Goal: Transaction & Acquisition: Book appointment/travel/reservation

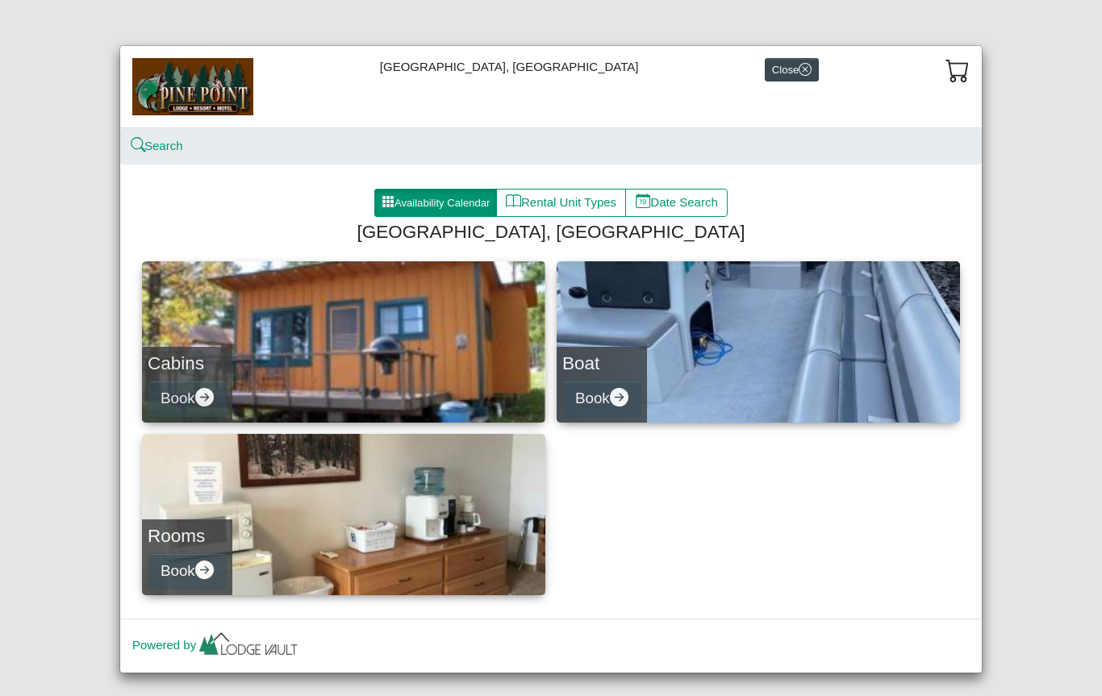
click at [398, 195] on button "Availability Calendar" at bounding box center [435, 203] width 123 height 29
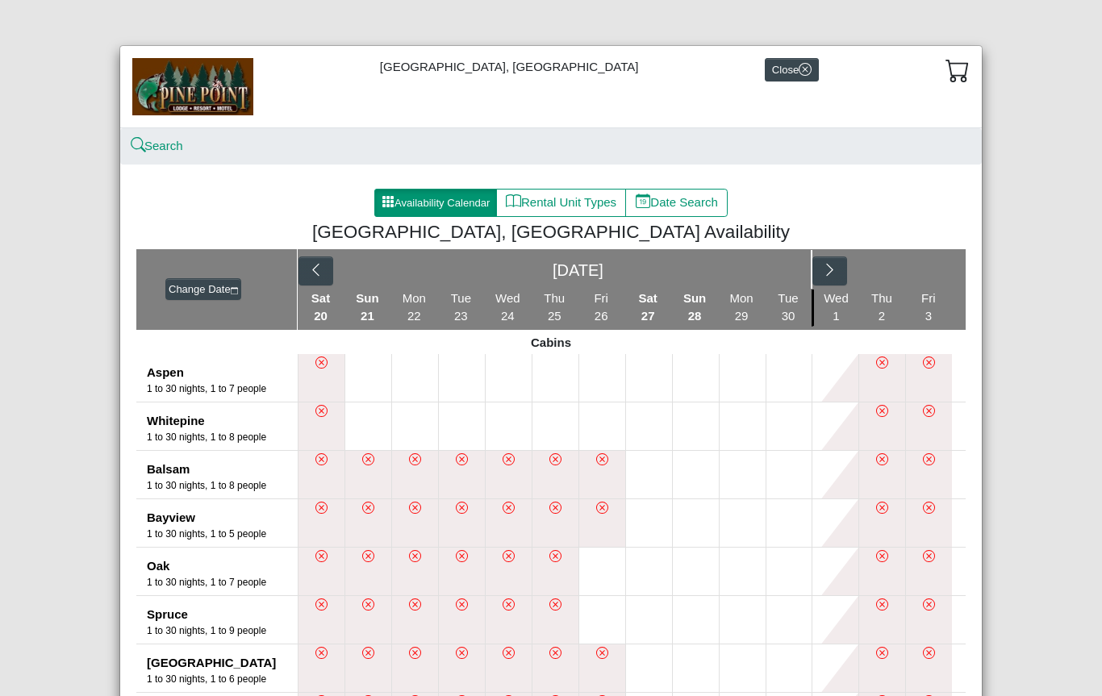
click at [307, 267] on button "button" at bounding box center [315, 271] width 35 height 29
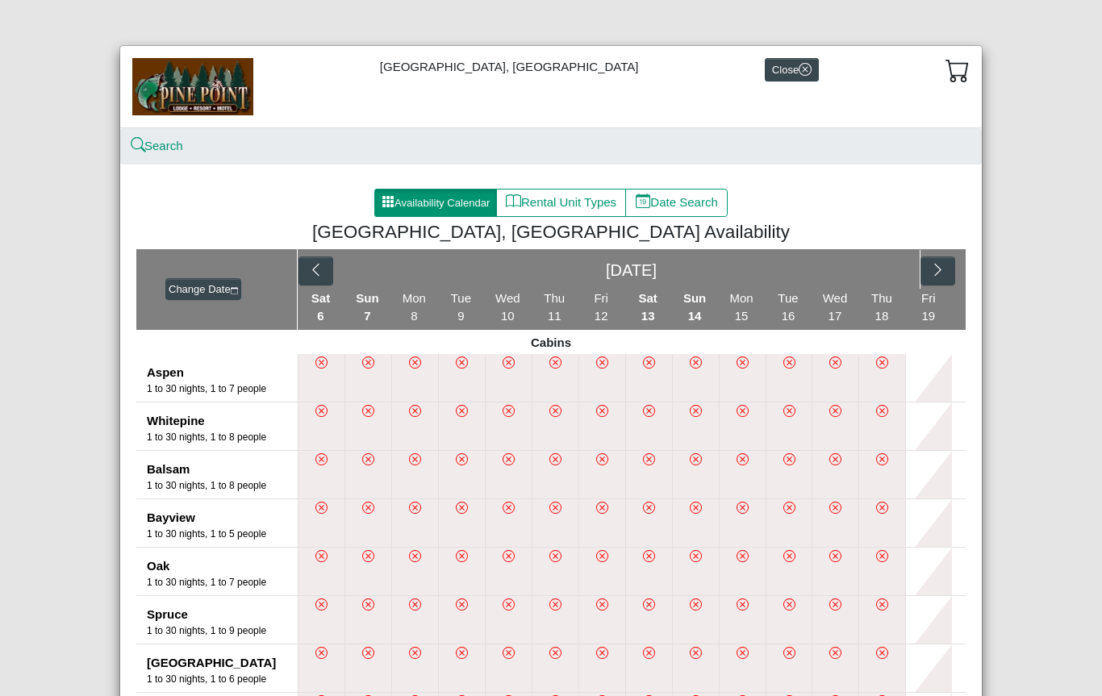
click at [310, 273] on icon "chevron left" at bounding box center [315, 269] width 15 height 15
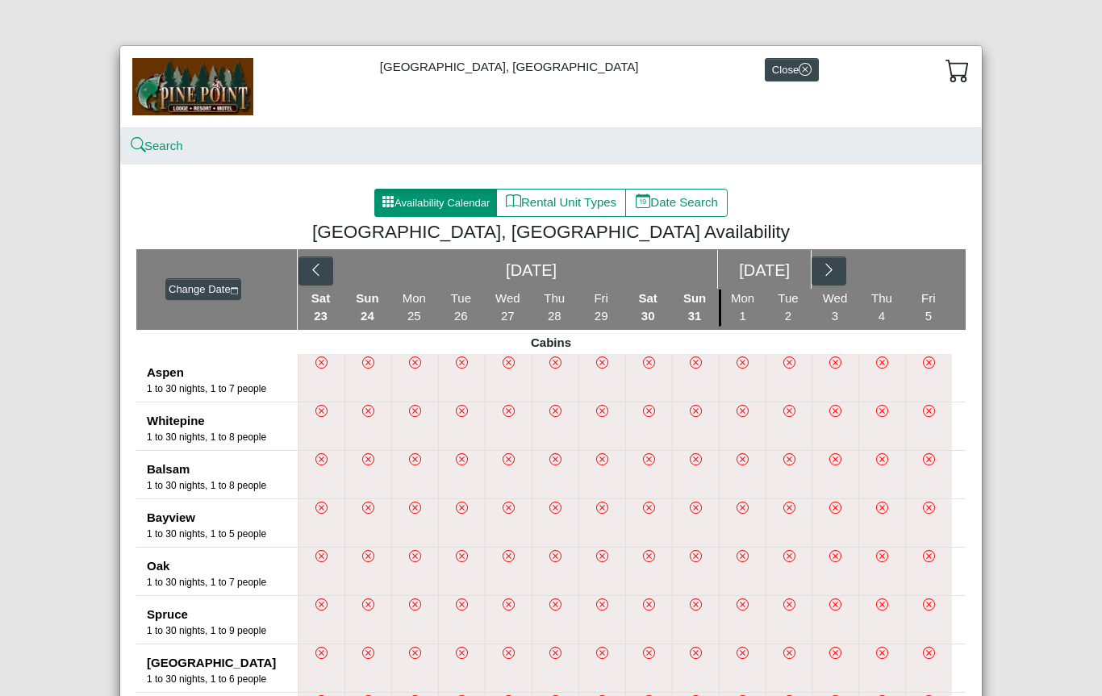
click at [824, 265] on icon "chevron right" at bounding box center [828, 269] width 15 height 15
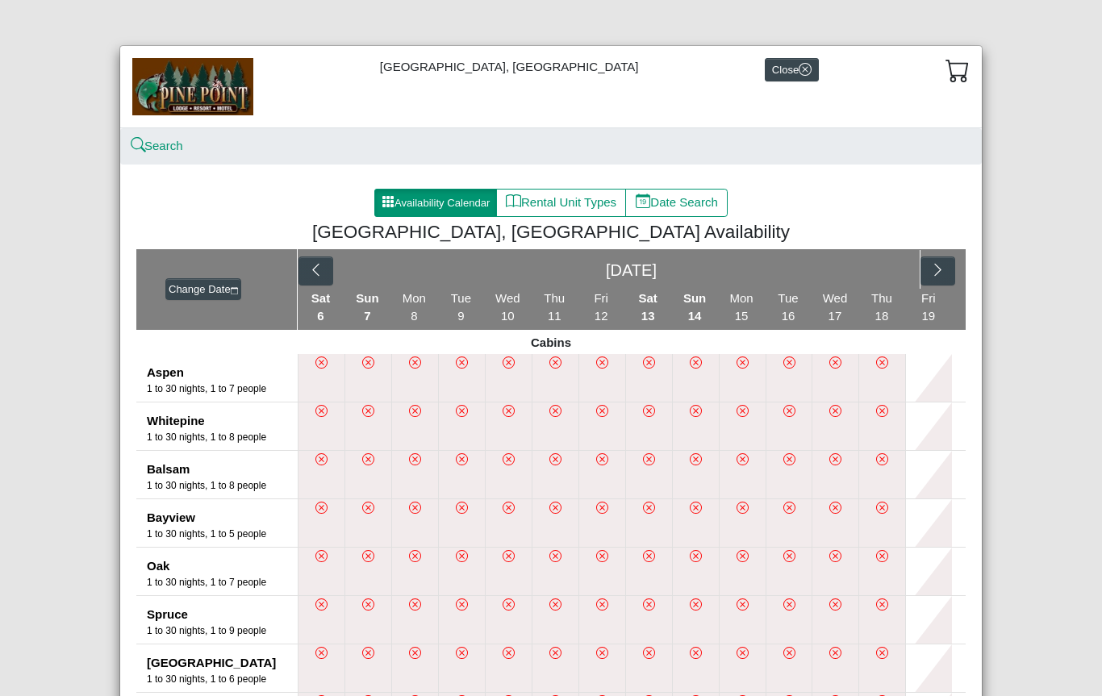
click at [826, 279] on div "Sep 2025" at bounding box center [632, 269] width 578 height 39
click at [820, 283] on div "Sep 2025" at bounding box center [632, 269] width 578 height 39
click at [954, 266] on button "button" at bounding box center [937, 271] width 35 height 29
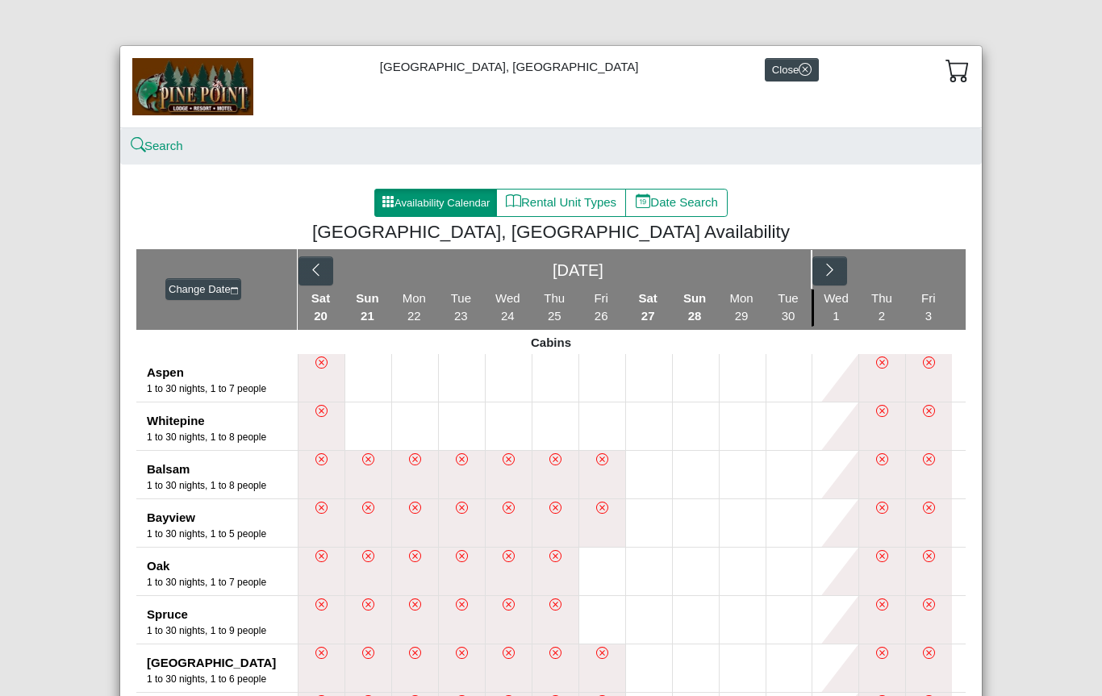
click at [846, 271] on button "button" at bounding box center [829, 271] width 35 height 29
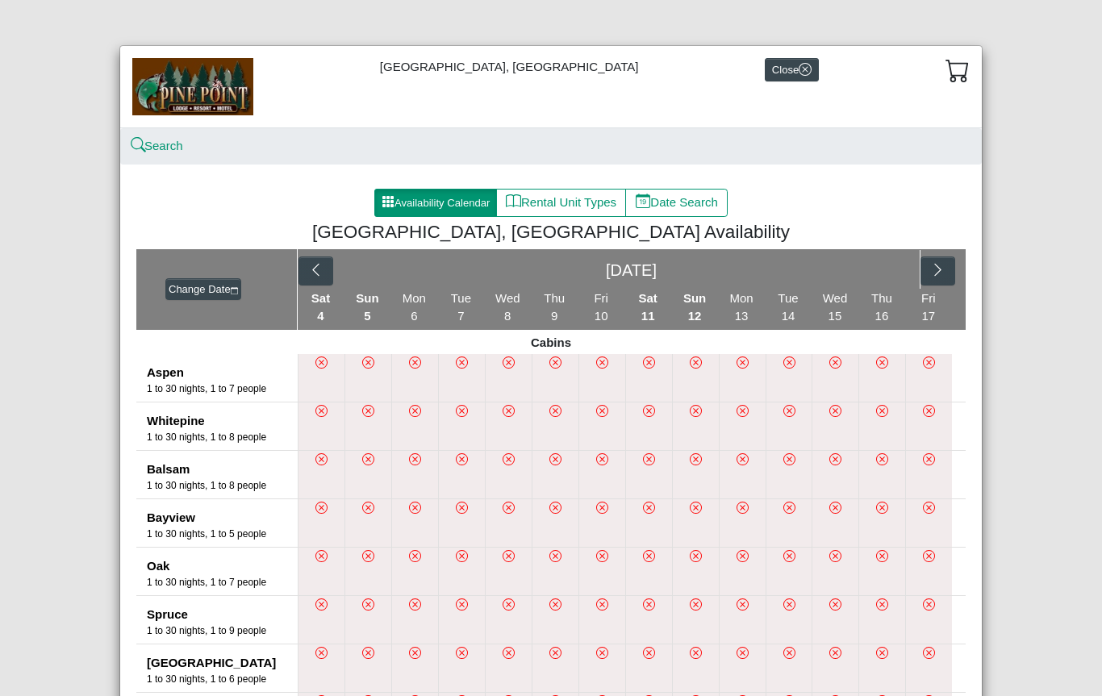
click at [953, 265] on button "button" at bounding box center [937, 271] width 35 height 29
click at [944, 266] on icon "chevron right" at bounding box center [937, 269] width 15 height 15
click at [894, 266] on button "button" at bounding box center [876, 271] width 35 height 29
click at [955, 260] on button "button" at bounding box center [937, 271] width 35 height 29
click at [823, 277] on icon "chevron right" at bounding box center [828, 269] width 15 height 15
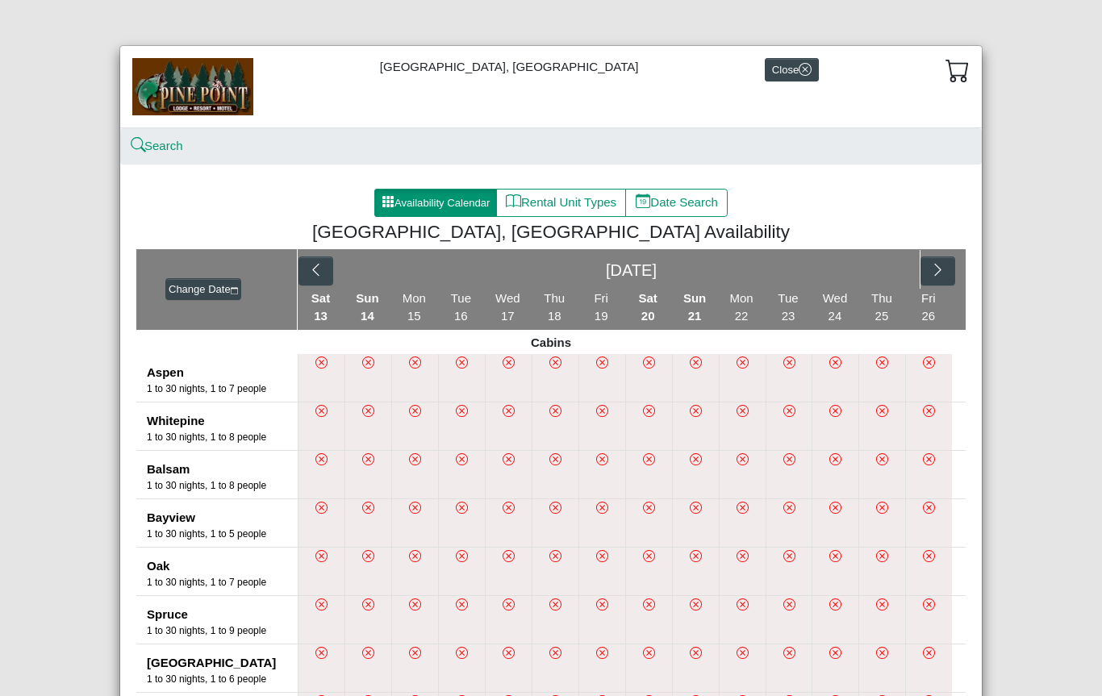
click at [832, 280] on div "Dec 2025" at bounding box center [632, 269] width 578 height 39
click at [933, 271] on icon "chevron right" at bounding box center [937, 269] width 15 height 15
click at [936, 268] on div "Dec 2025 Jan 2026" at bounding box center [632, 269] width 668 height 40
click at [795, 271] on div "Jan 2026" at bounding box center [672, 269] width 280 height 39
click at [831, 275] on icon "chevron right" at bounding box center [828, 269] width 15 height 15
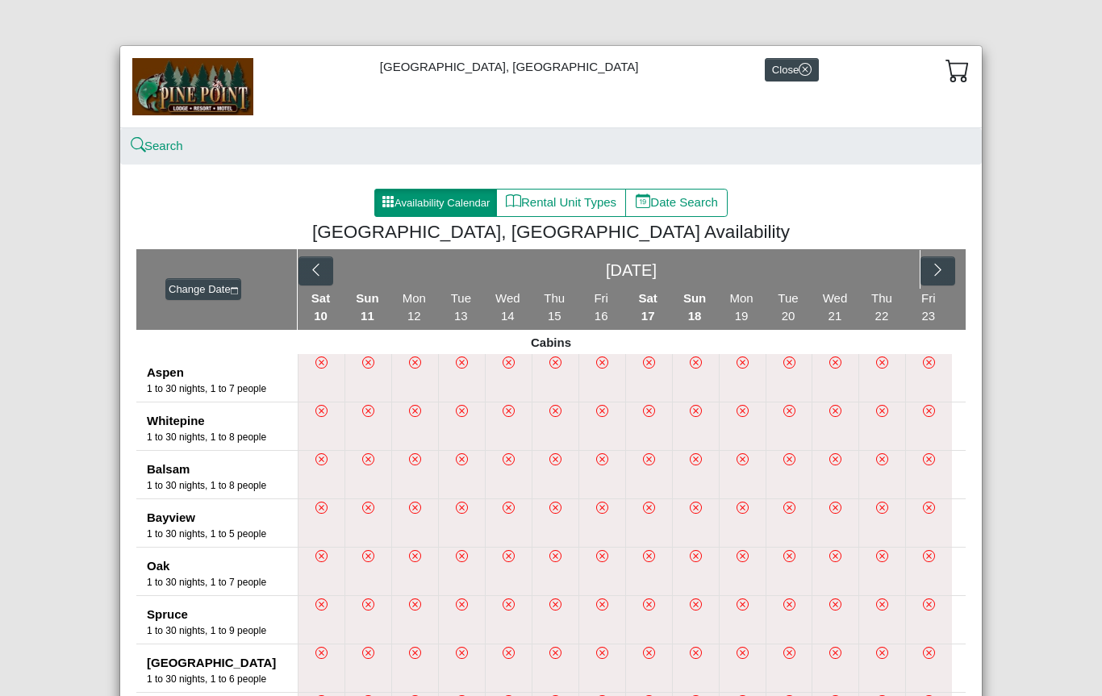
click at [937, 265] on icon "chevron right" at bounding box center [937, 269] width 15 height 15
click at [845, 258] on button "button" at bounding box center [829, 271] width 35 height 29
click at [936, 267] on icon "chevron right" at bounding box center [937, 269] width 15 height 15
click at [835, 265] on icon "chevron right" at bounding box center [828, 269] width 15 height 15
click at [935, 268] on icon "chevron right" at bounding box center [937, 269] width 15 height 15
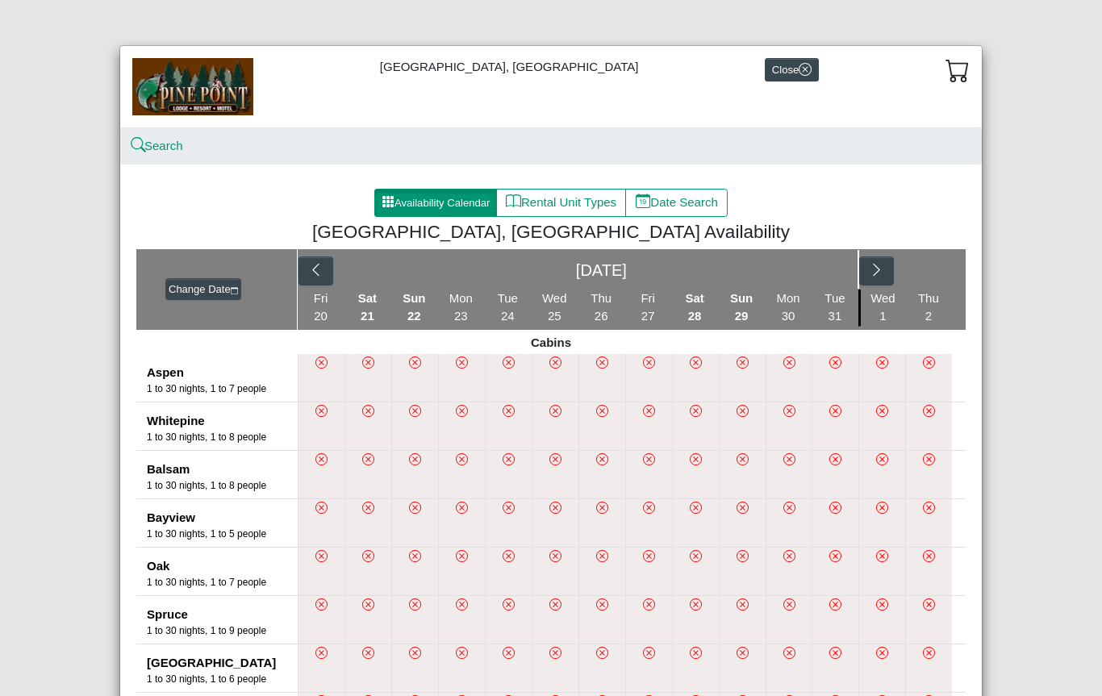
click at [878, 266] on icon "chevron right" at bounding box center [876, 269] width 15 height 15
click at [937, 265] on icon "chevron right" at bounding box center [937, 270] width 6 height 12
click at [933, 275] on icon "chevron right" at bounding box center [937, 269] width 15 height 15
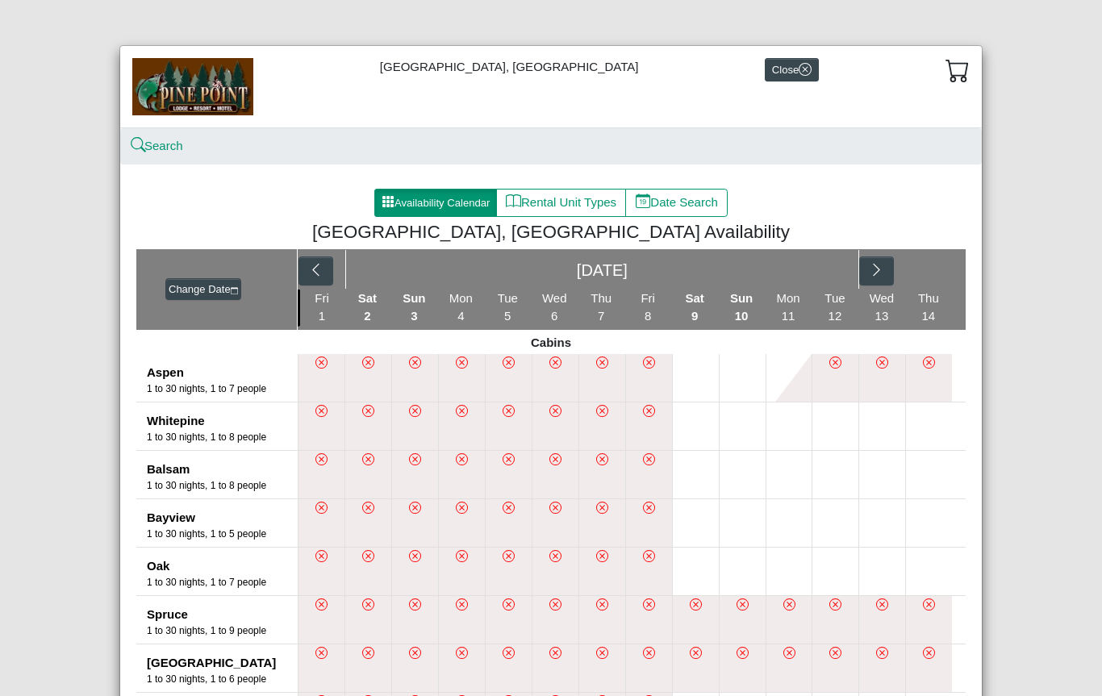
click at [928, 265] on div "May 2026" at bounding box center [632, 269] width 668 height 40
click at [874, 260] on button "button" at bounding box center [876, 271] width 35 height 29
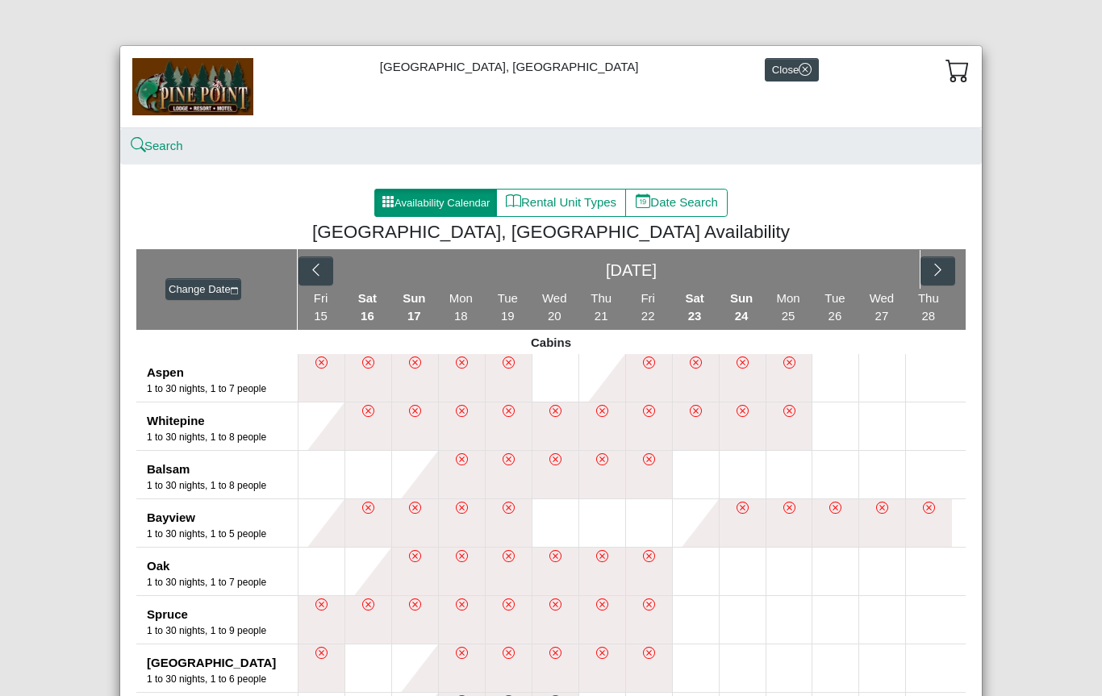
click at [933, 265] on icon "chevron right" at bounding box center [937, 269] width 15 height 15
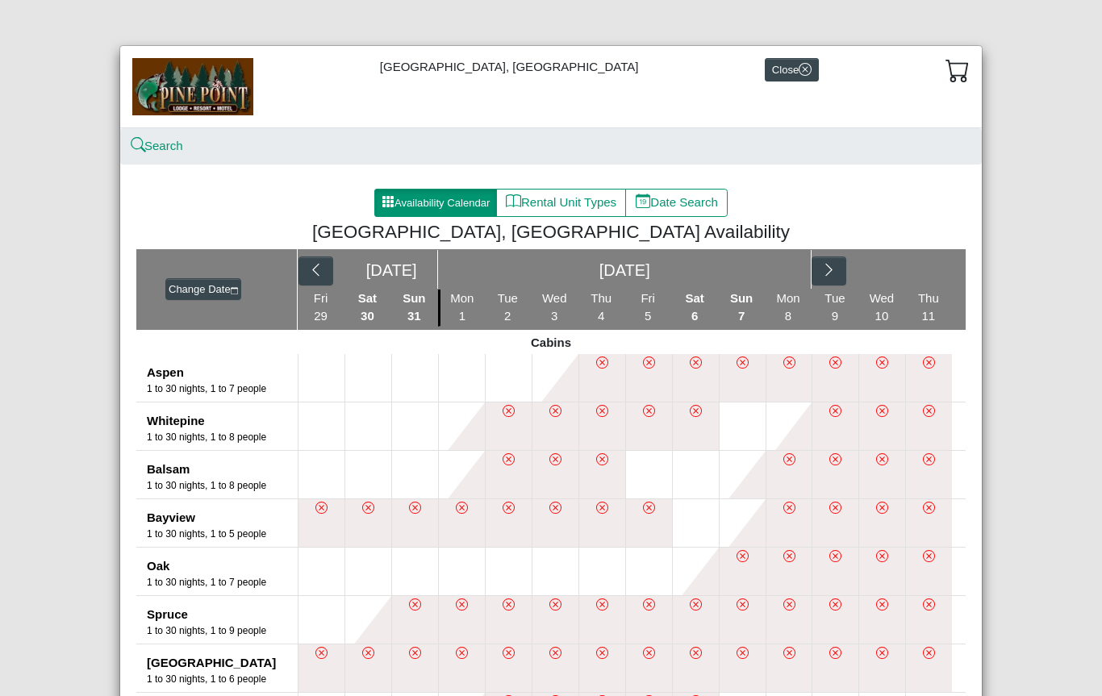
click at [843, 261] on button "button" at bounding box center [829, 271] width 35 height 29
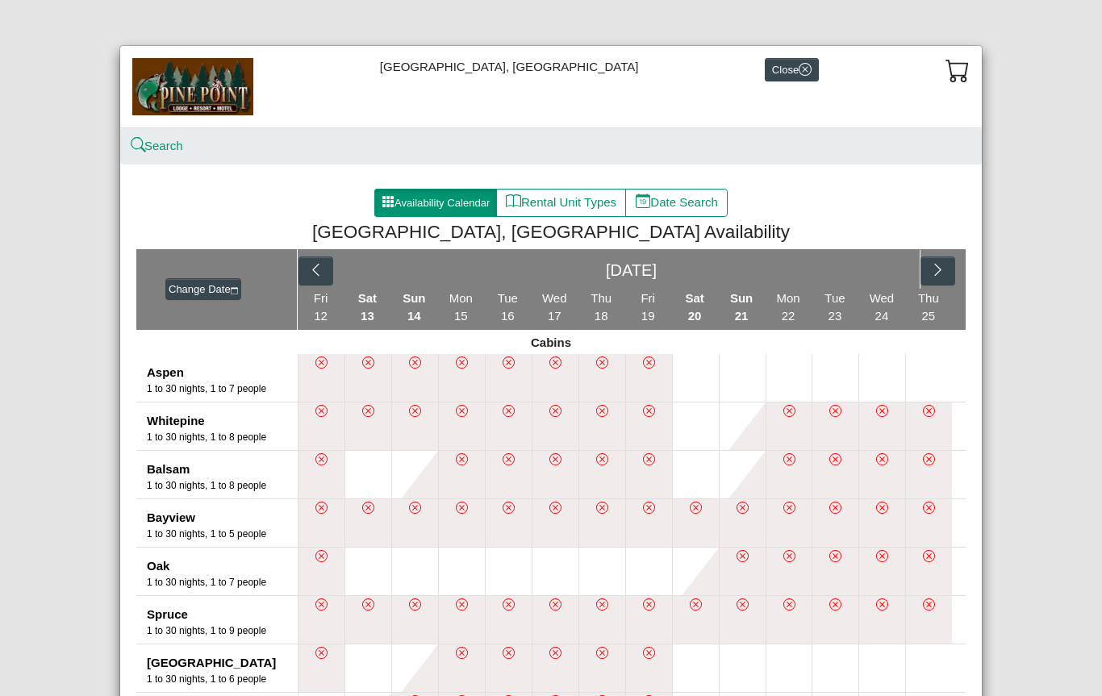
click at [934, 267] on icon "chevron right" at bounding box center [937, 269] width 15 height 15
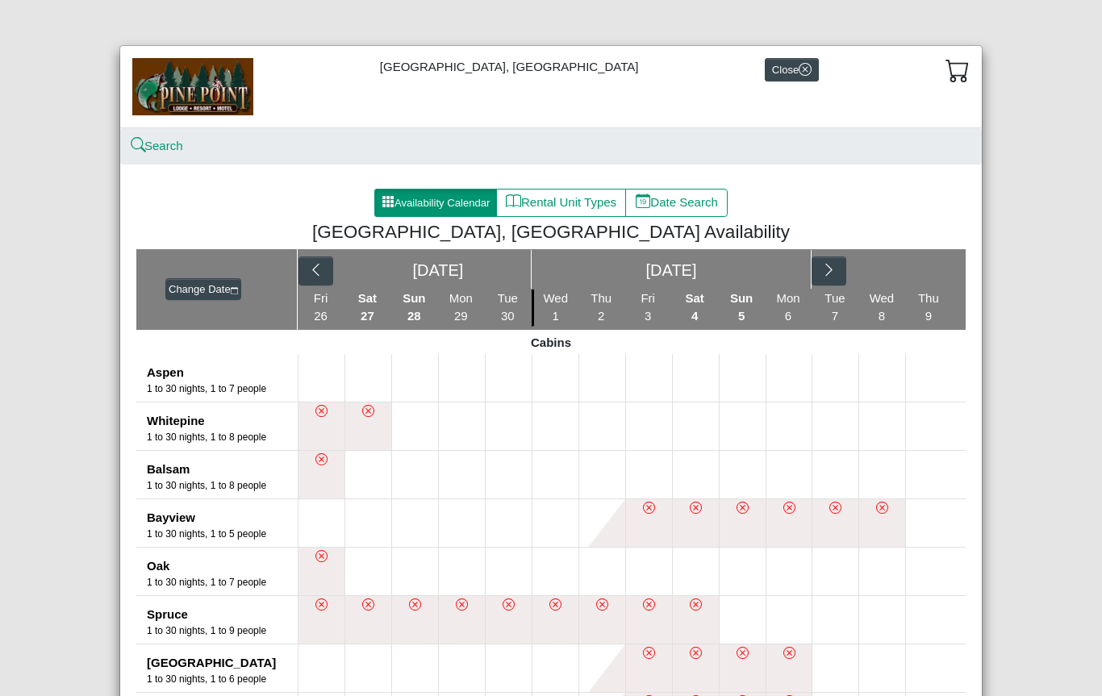
click at [935, 264] on div "Jun 2026 Jul 2026" at bounding box center [632, 269] width 668 height 40
click at [842, 273] on button "button" at bounding box center [829, 271] width 35 height 29
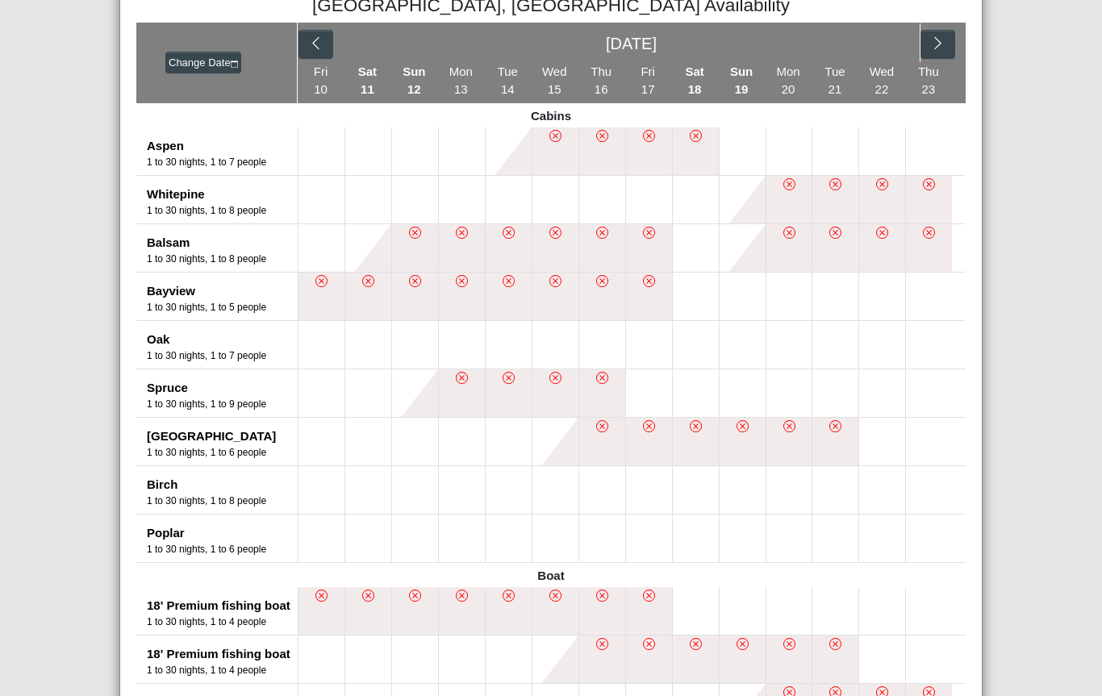
scroll to position [229, 0]
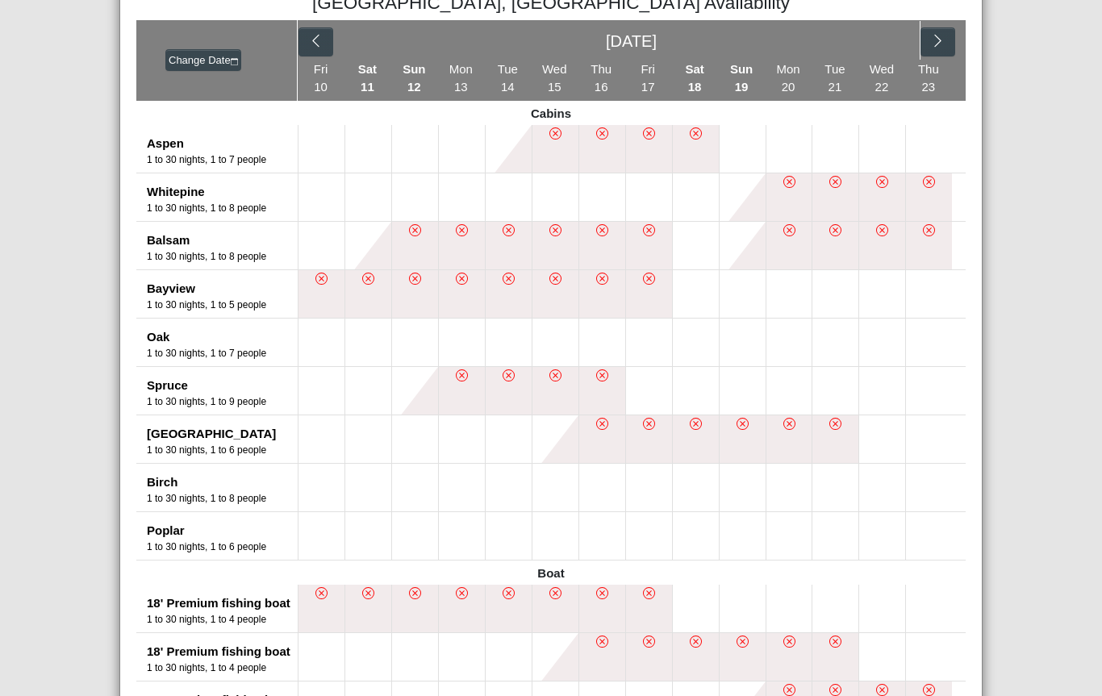
click at [302, 28] on button "button" at bounding box center [315, 41] width 35 height 29
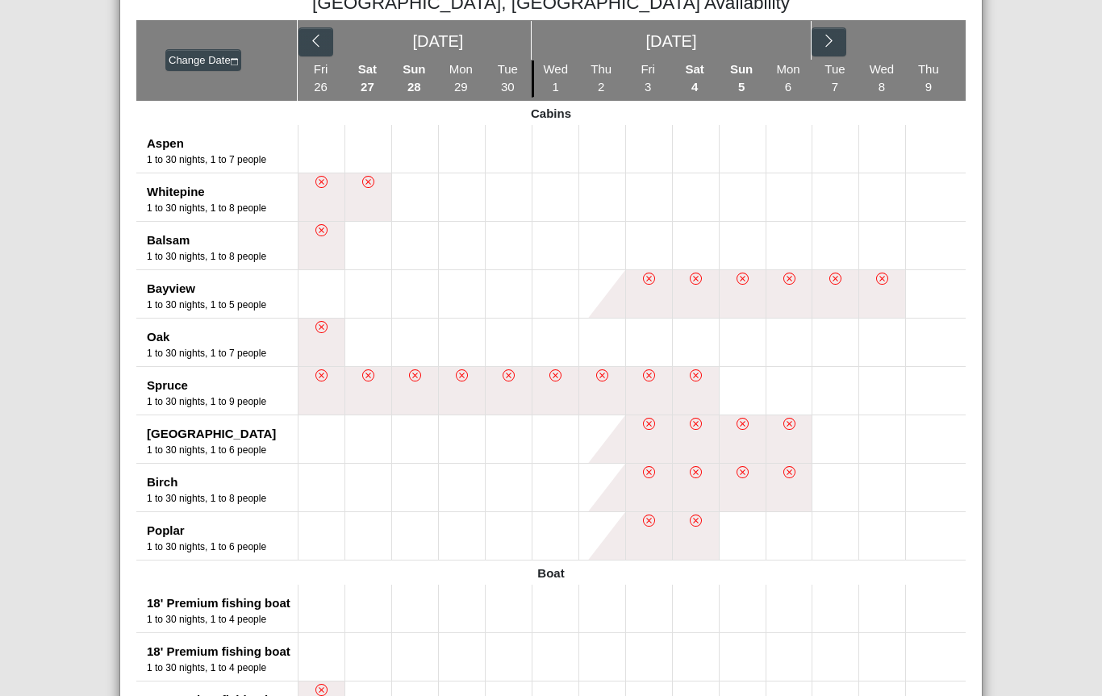
click at [832, 237] on button at bounding box center [835, 246] width 46 height 48
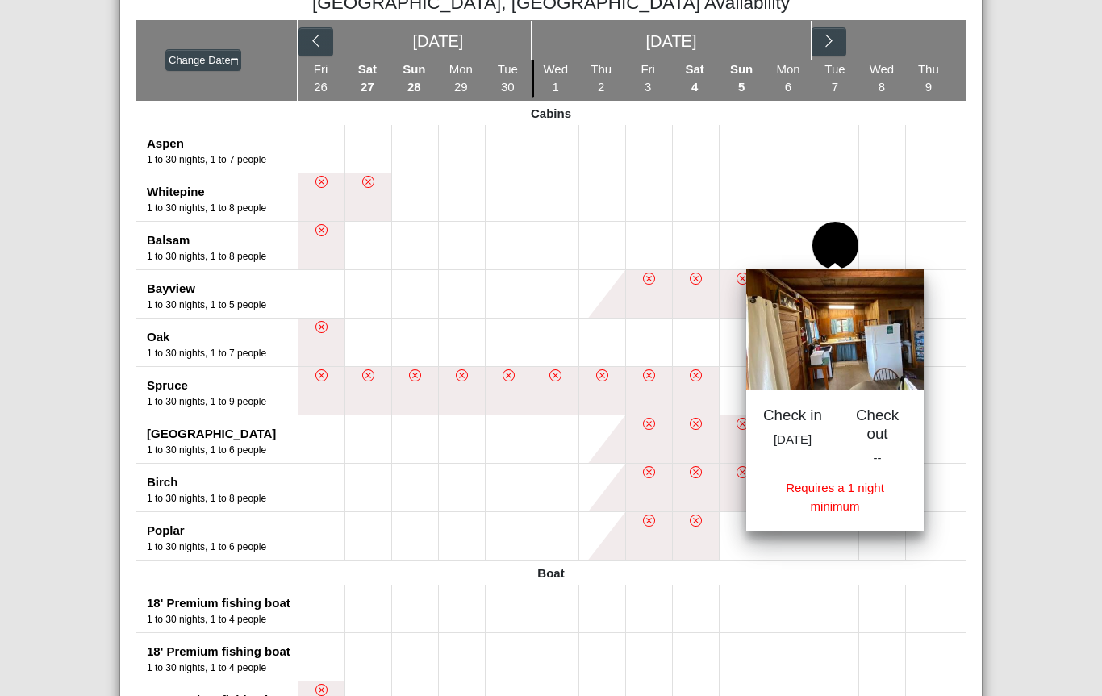
click at [833, 32] on button "button" at bounding box center [829, 41] width 35 height 29
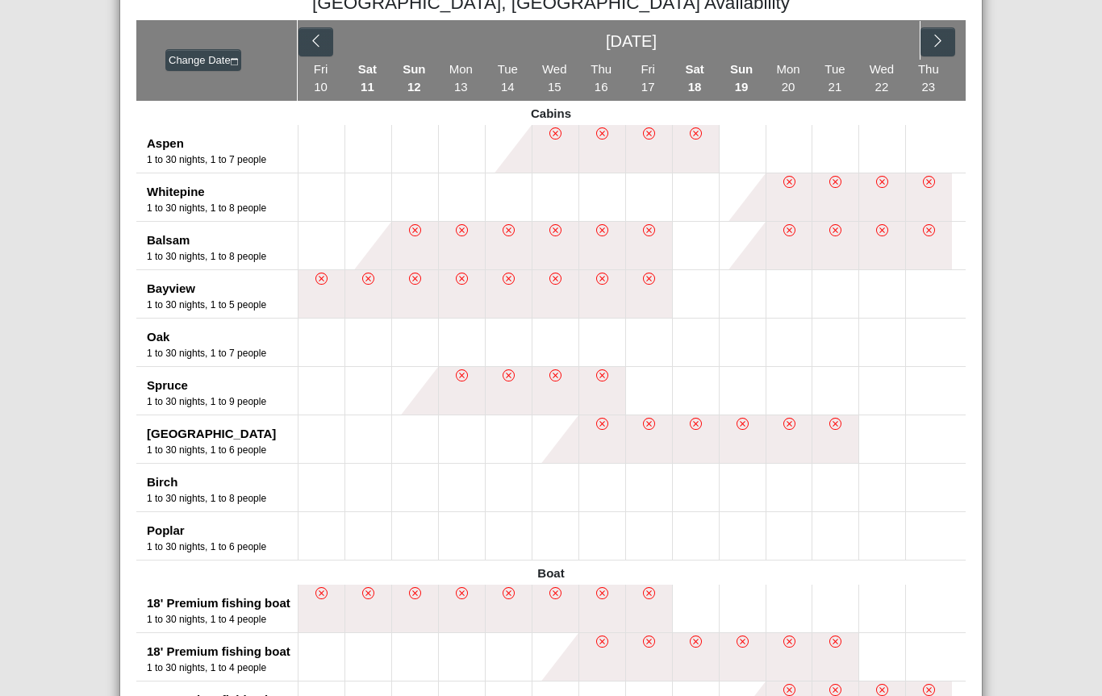
click at [323, 251] on button at bounding box center [321, 246] width 46 height 48
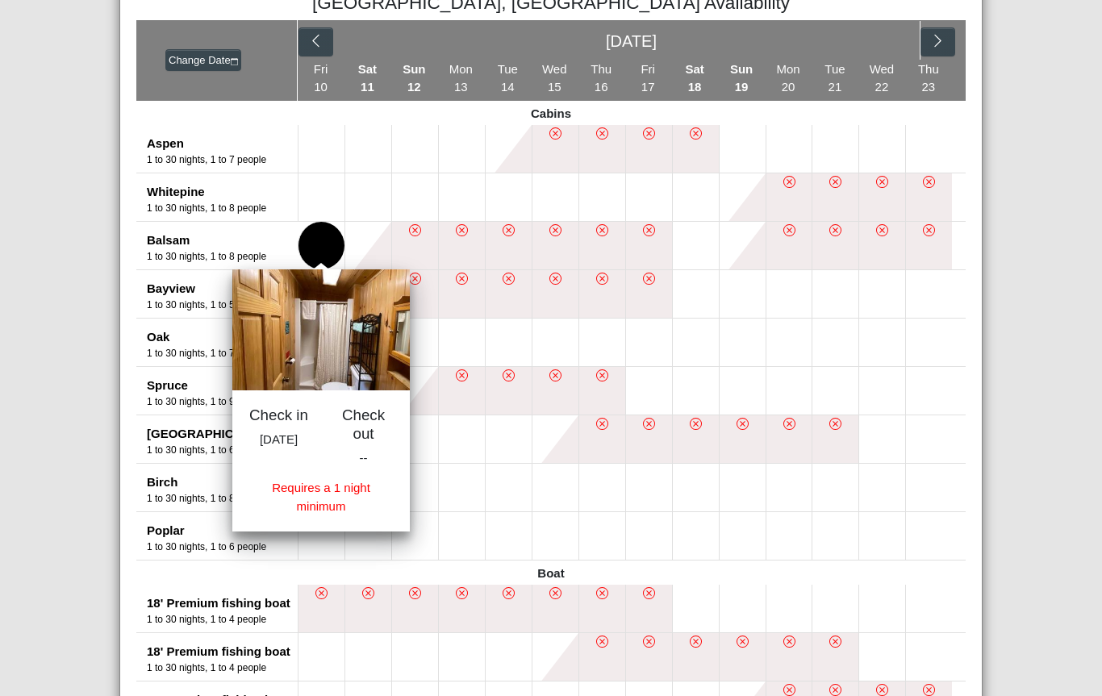
click at [273, 436] on div "Norway" at bounding box center [222, 434] width 151 height 19
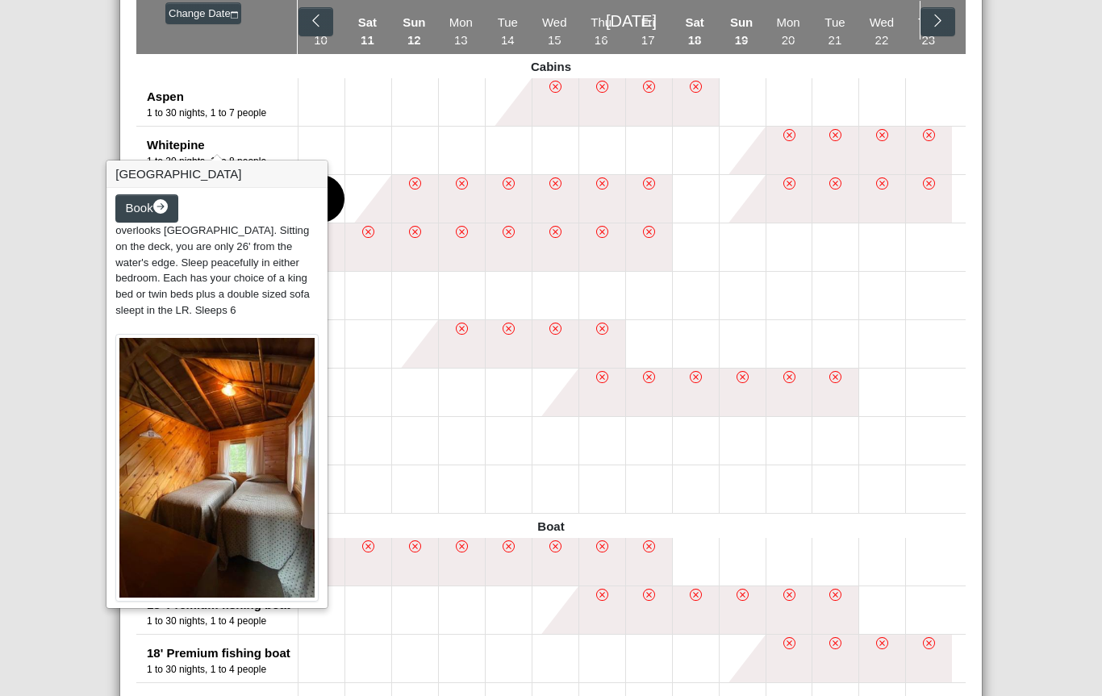
scroll to position [173, 0]
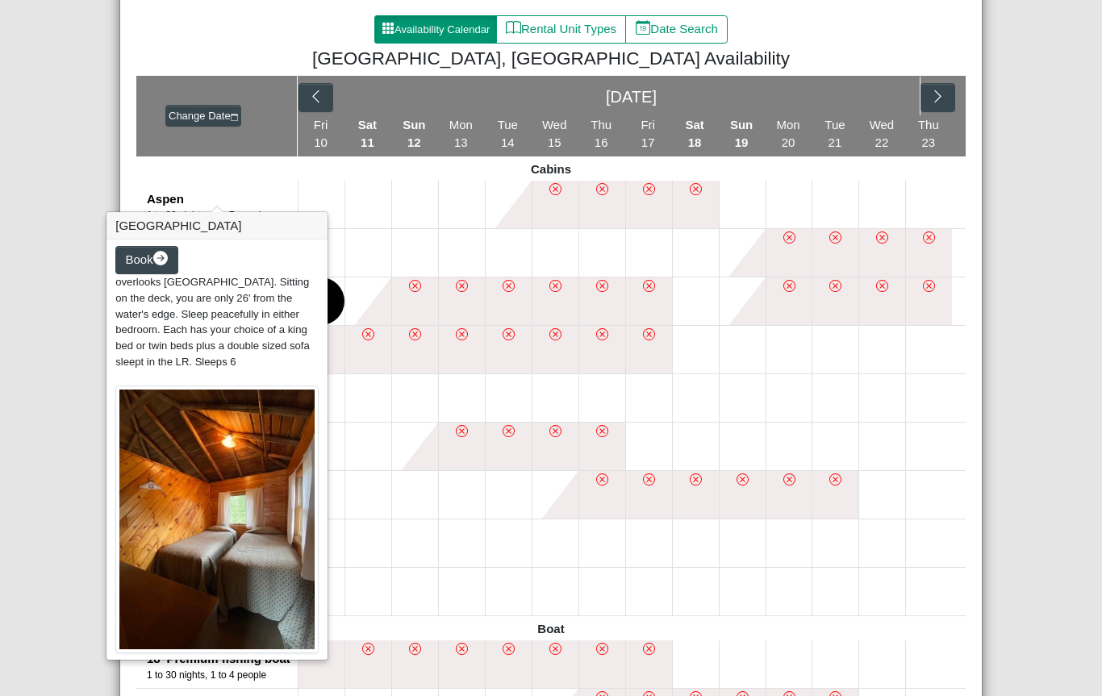
click at [306, 85] on button "button" at bounding box center [315, 97] width 35 height 29
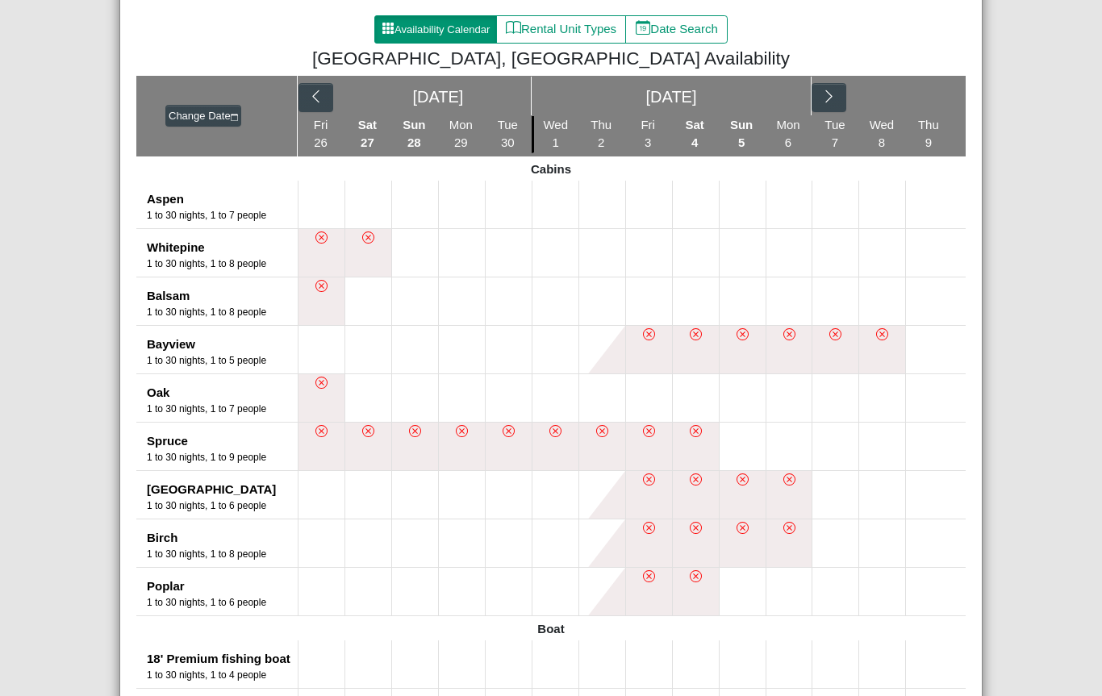
click at [830, 301] on button at bounding box center [835, 301] width 46 height 48
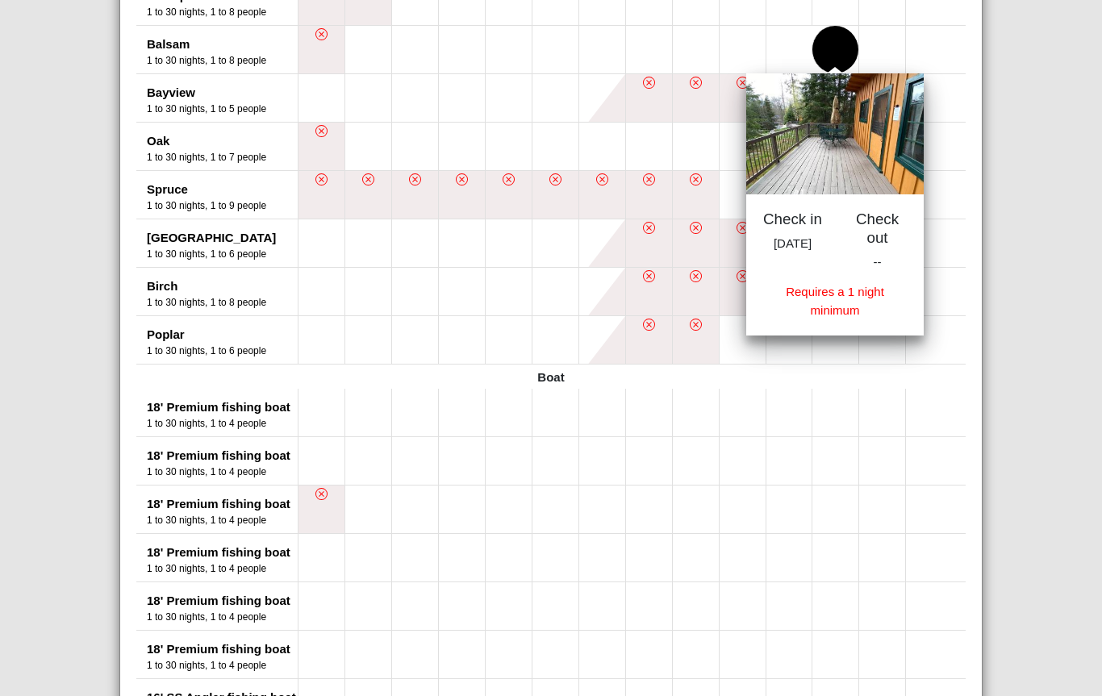
scroll to position [428, 0]
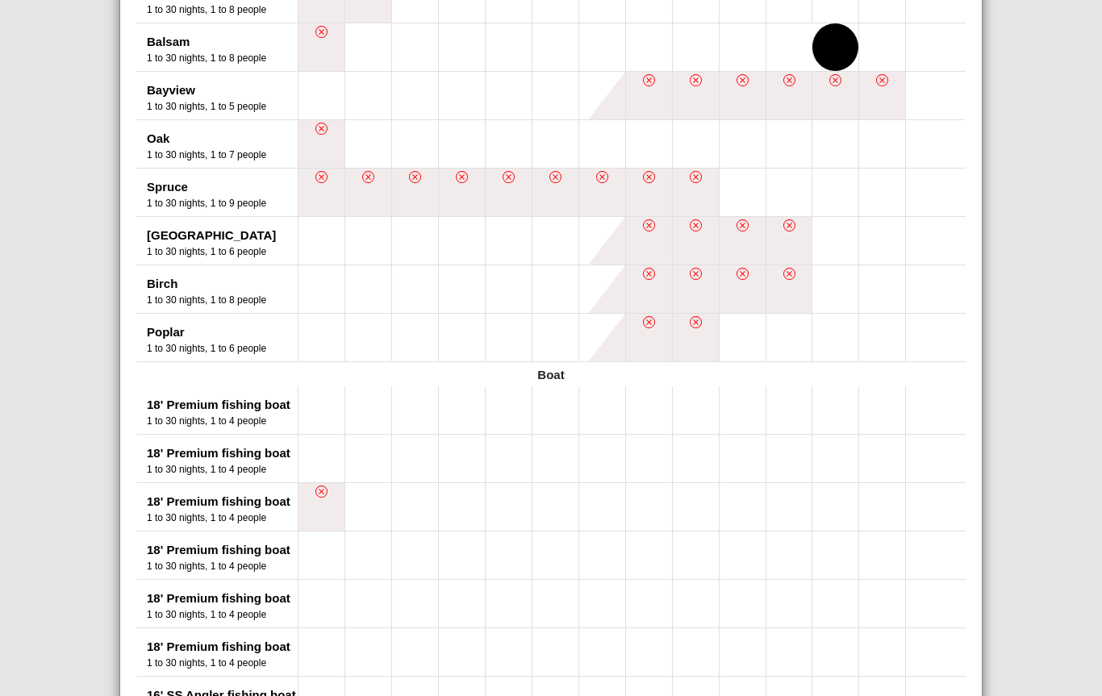
click at [776, 311] on li at bounding box center [789, 289] width 47 height 48
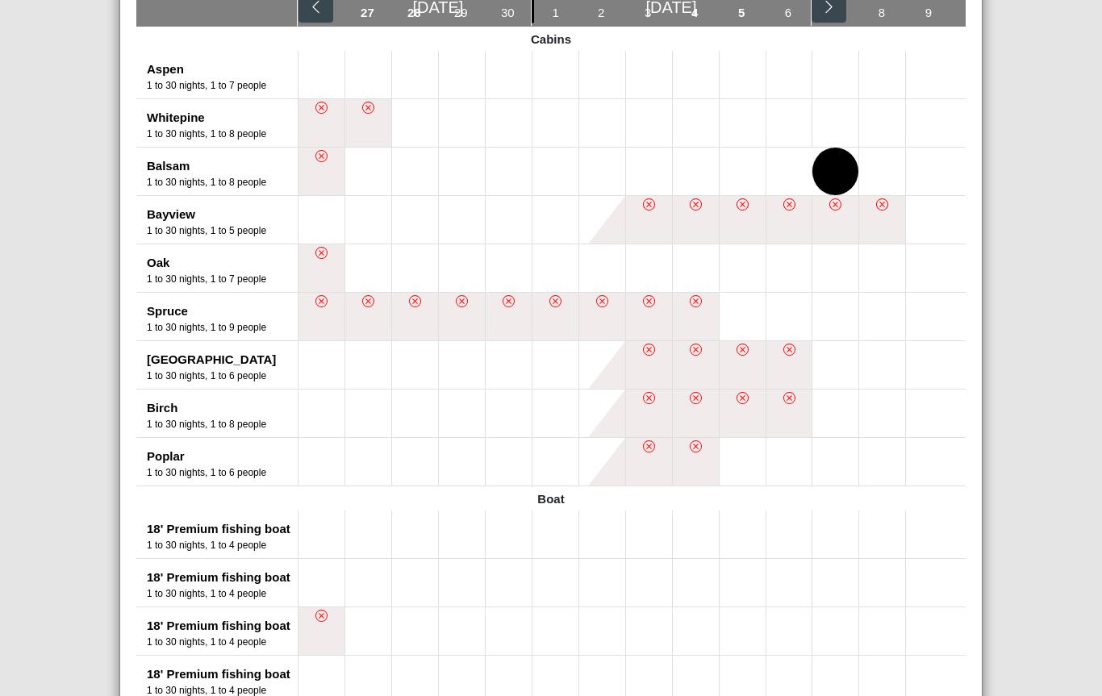
scroll to position [298, 0]
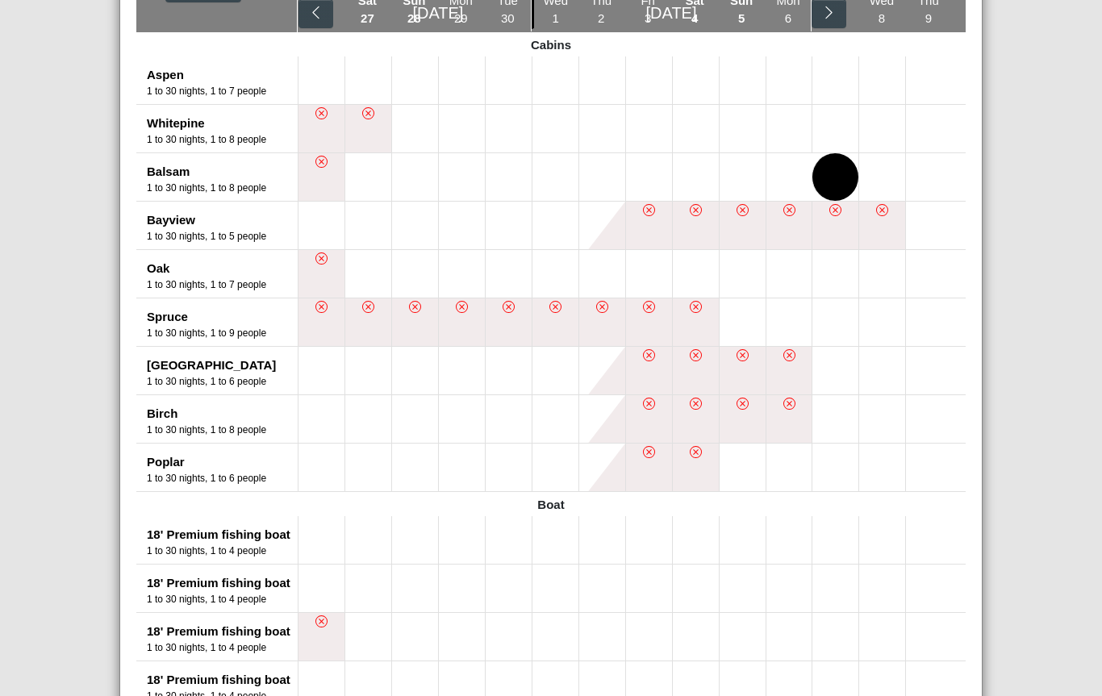
click at [975, 286] on div "Availability Calendar Rental Unit Types Date Search Pine Point Lodge, Resort & …" at bounding box center [551, 667] width 862 height 1577
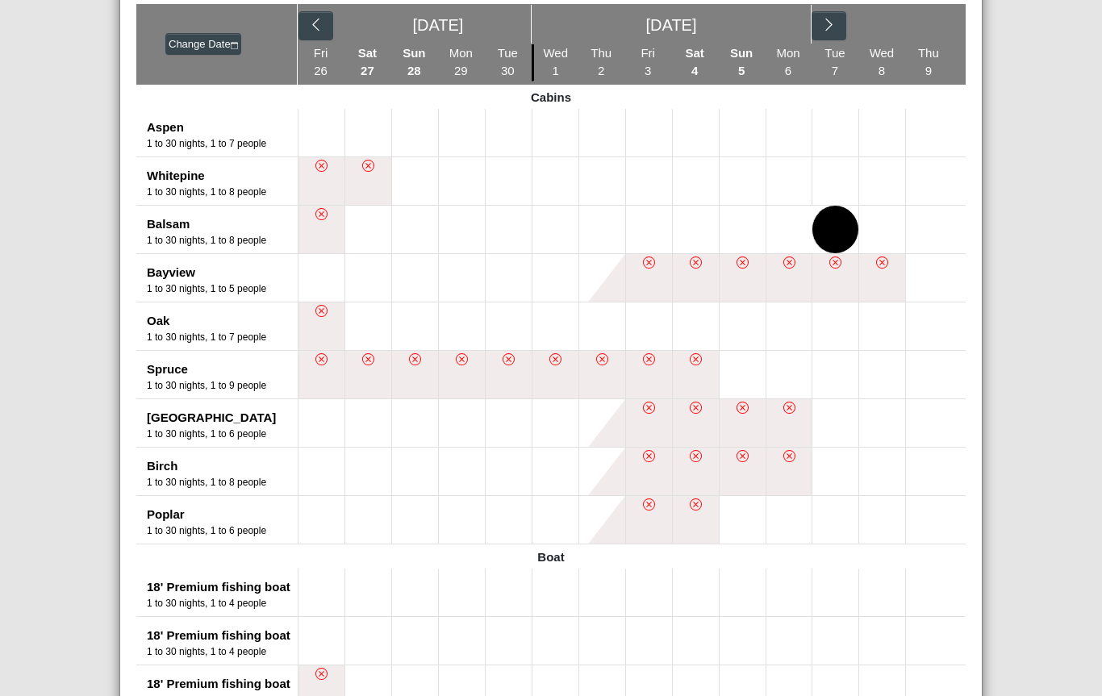
scroll to position [242, 0]
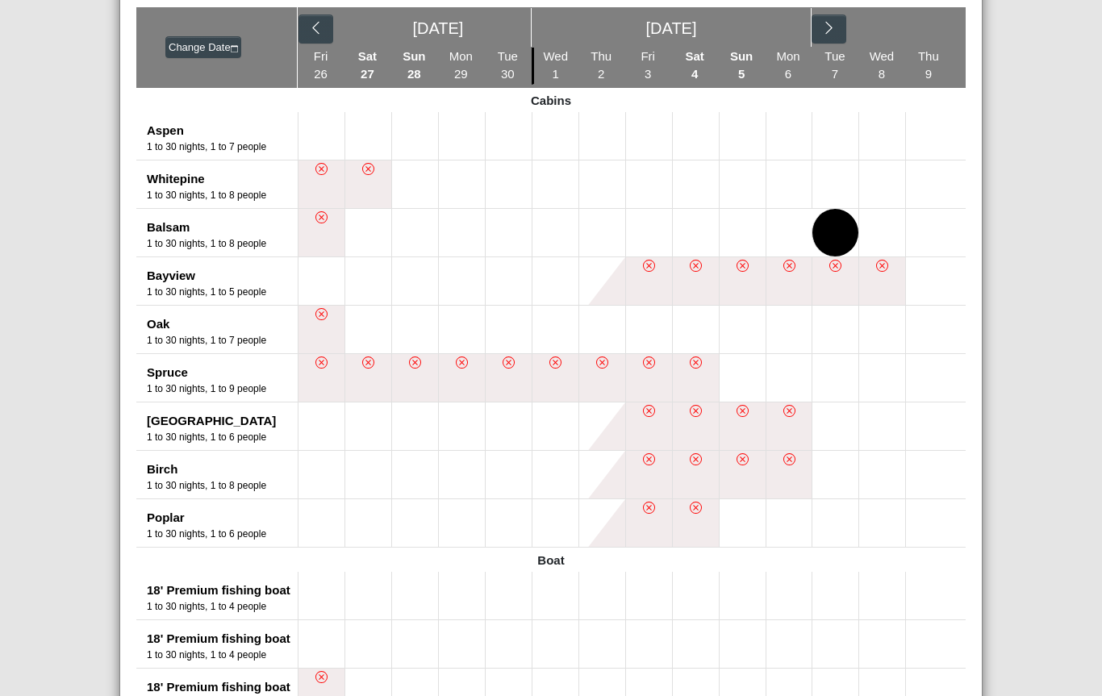
click at [870, 236] on button at bounding box center [882, 233] width 46 height 48
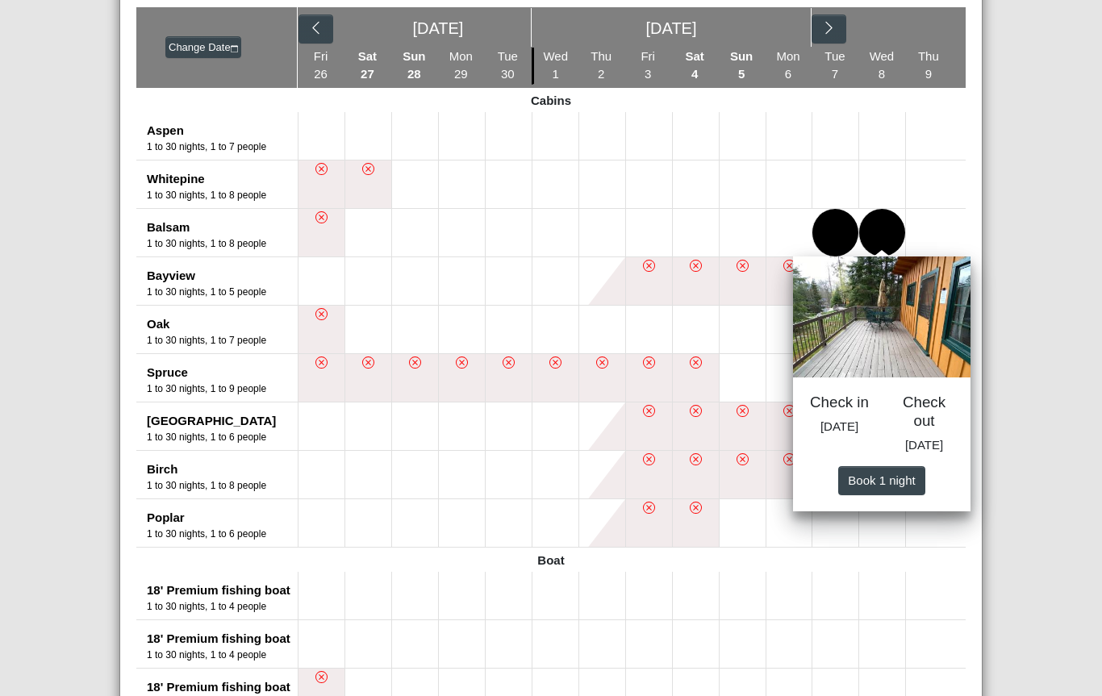
click at [924, 252] on button at bounding box center [929, 233] width 46 height 48
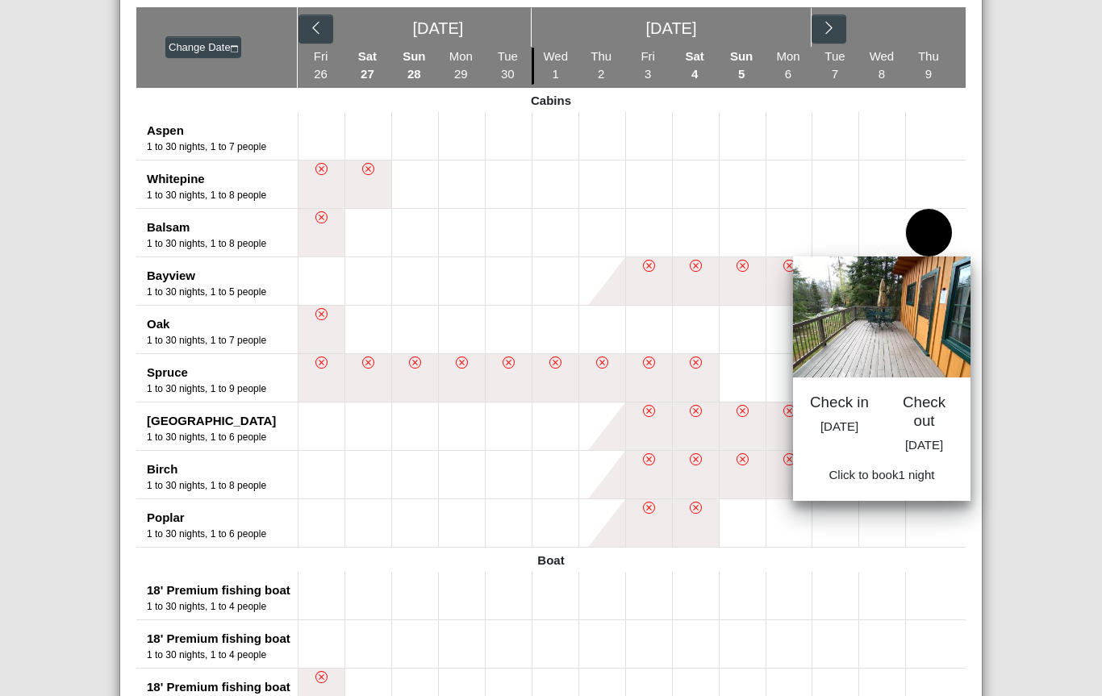
click at [801, 244] on button at bounding box center [789, 233] width 46 height 48
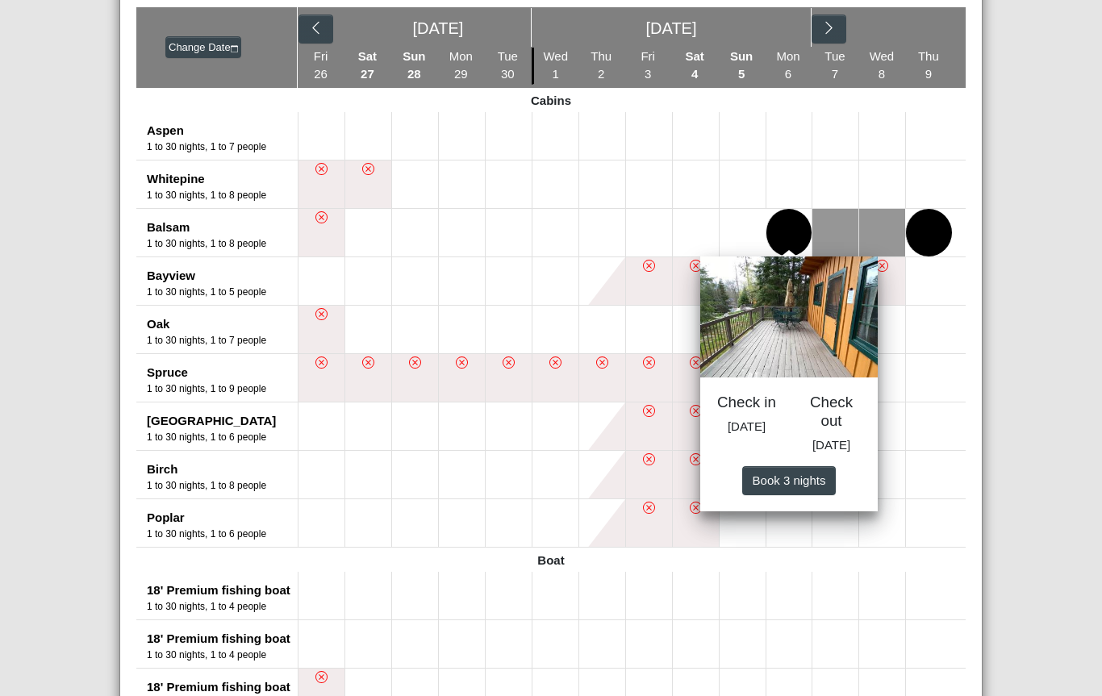
click at [843, 237] on button at bounding box center [835, 233] width 46 height 48
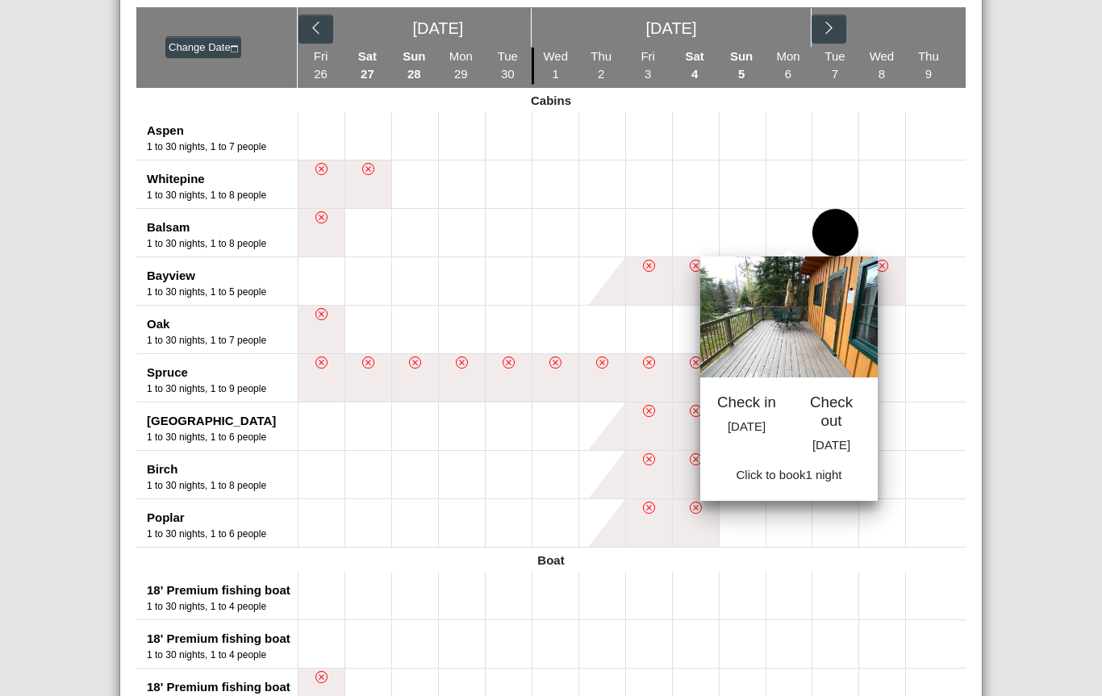
click at [877, 240] on button at bounding box center [882, 233] width 46 height 48
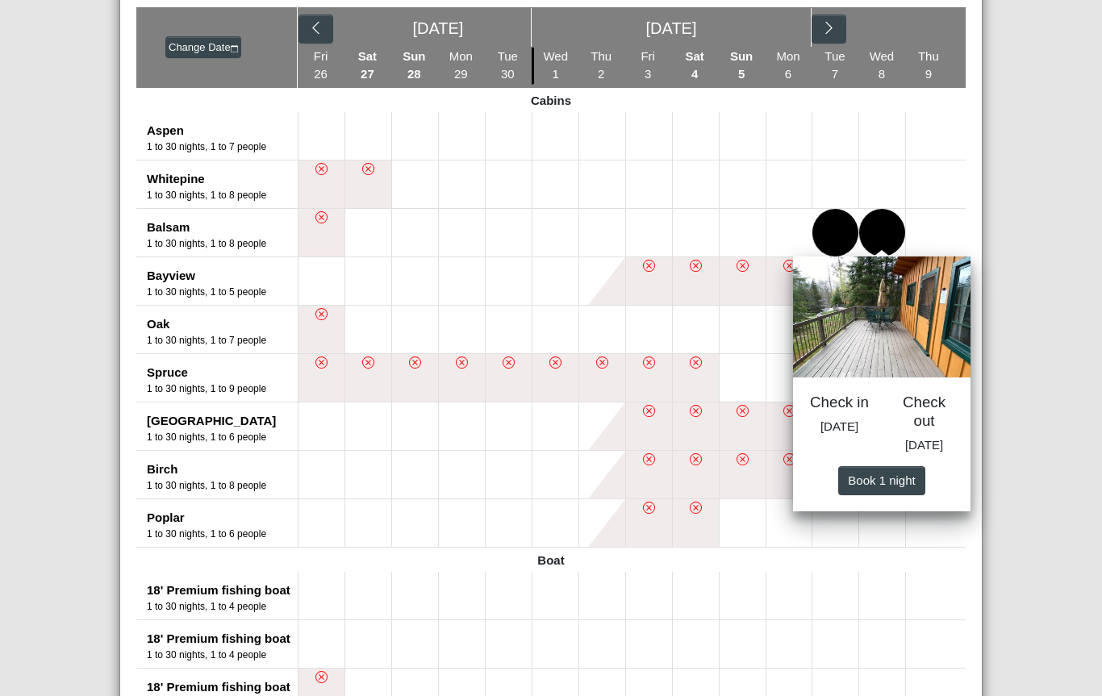
click at [915, 238] on button at bounding box center [929, 233] width 46 height 48
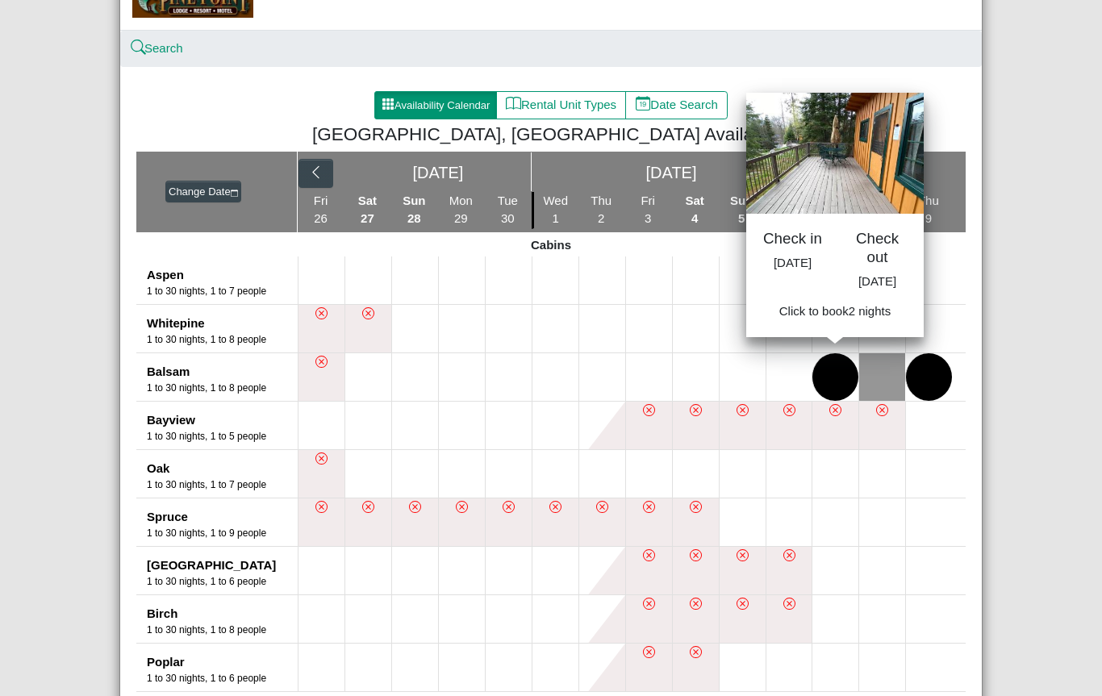
scroll to position [96, 0]
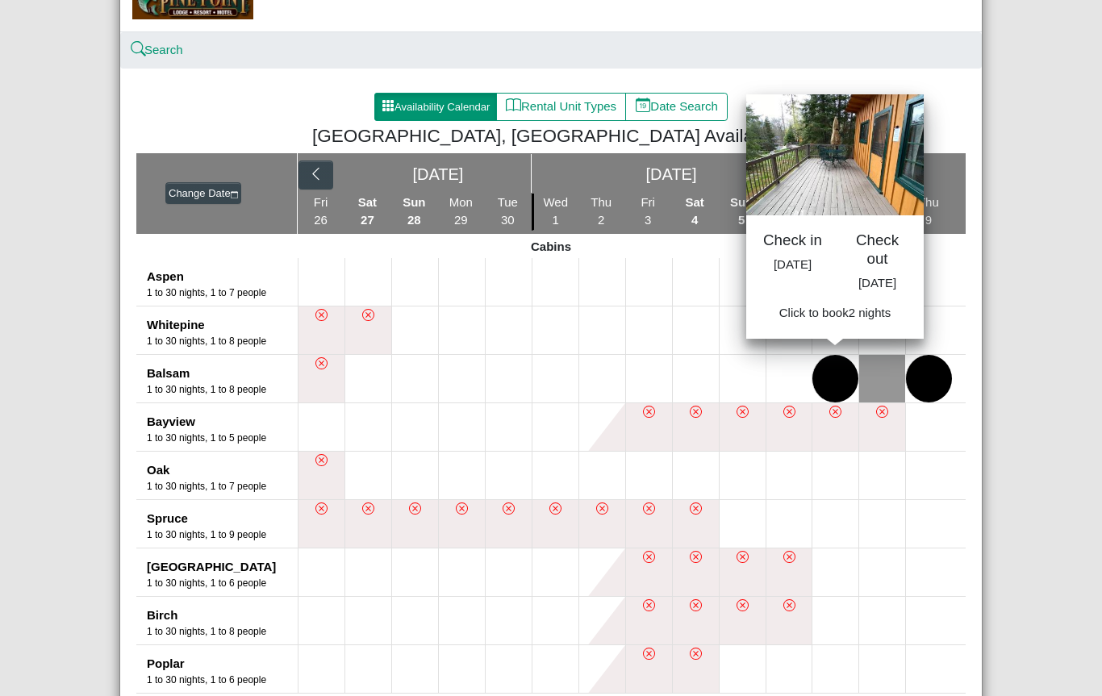
click at [921, 386] on button at bounding box center [929, 379] width 46 height 48
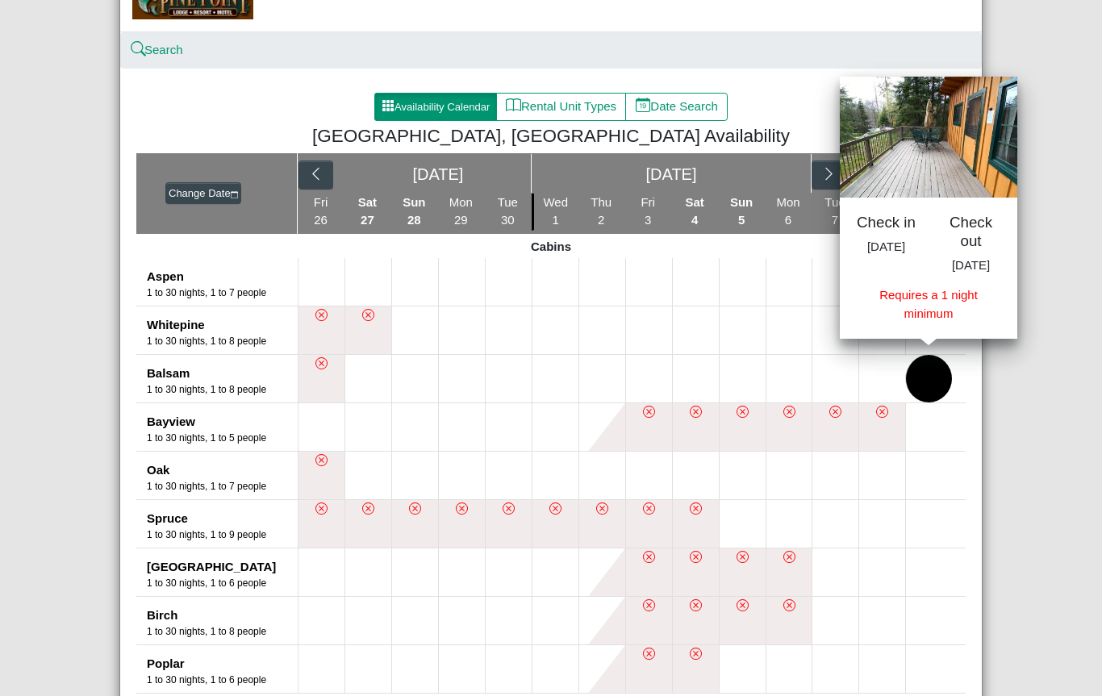
click at [854, 378] on button at bounding box center [835, 379] width 46 height 48
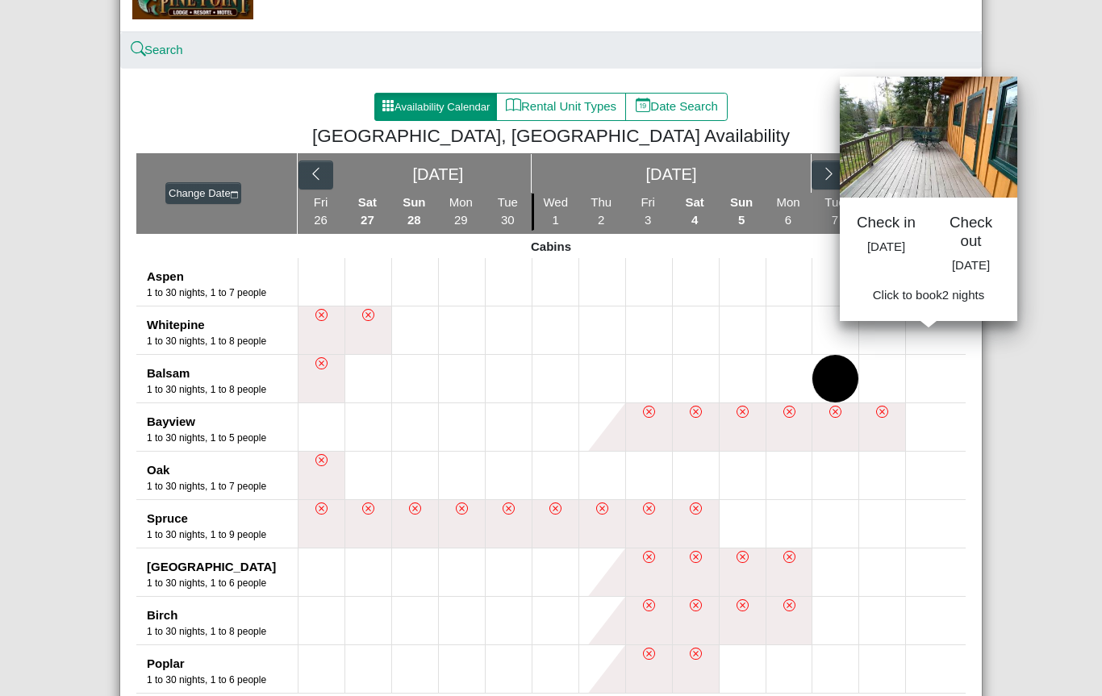
click at [1078, 202] on div "Pine Point Lodge, Resort & Motel Close Search Availability Calendar Rental Unit…" at bounding box center [551, 348] width 1102 height 696
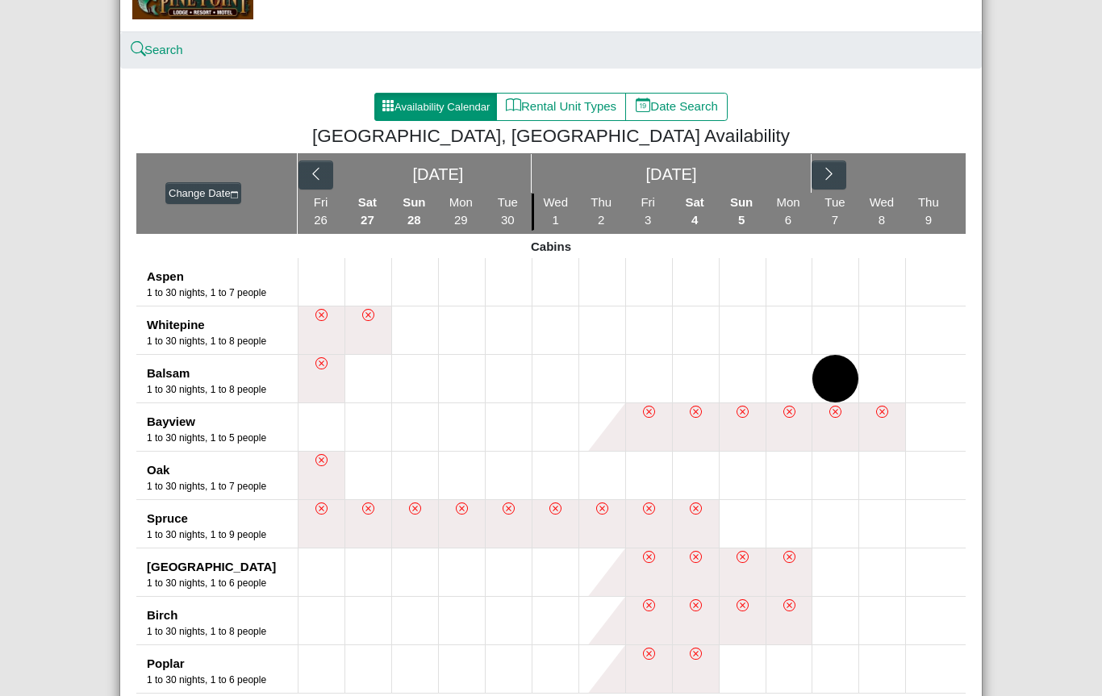
scroll to position [100, 0]
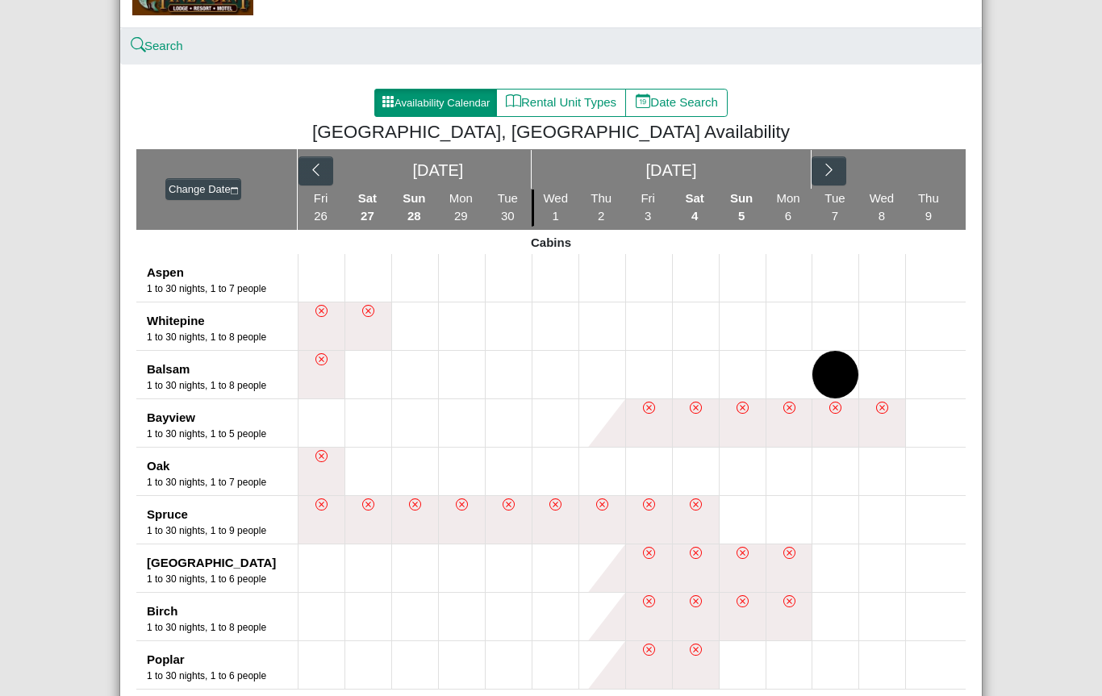
click at [828, 172] on icon "chevron right" at bounding box center [828, 169] width 15 height 15
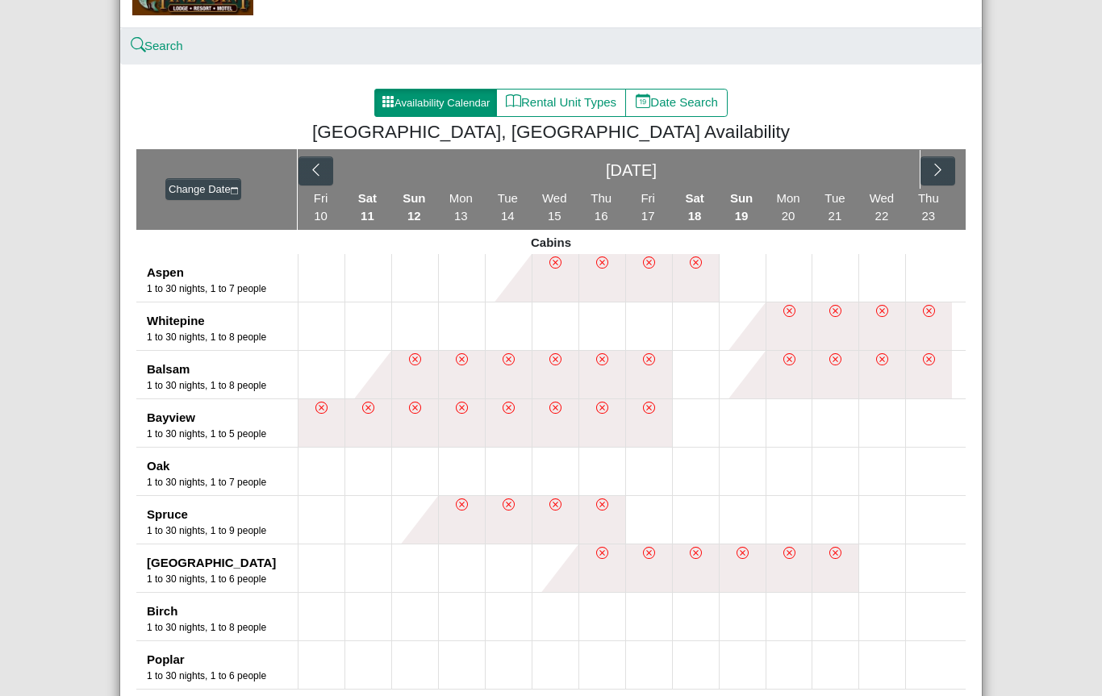
click at [322, 363] on button at bounding box center [321, 375] width 46 height 48
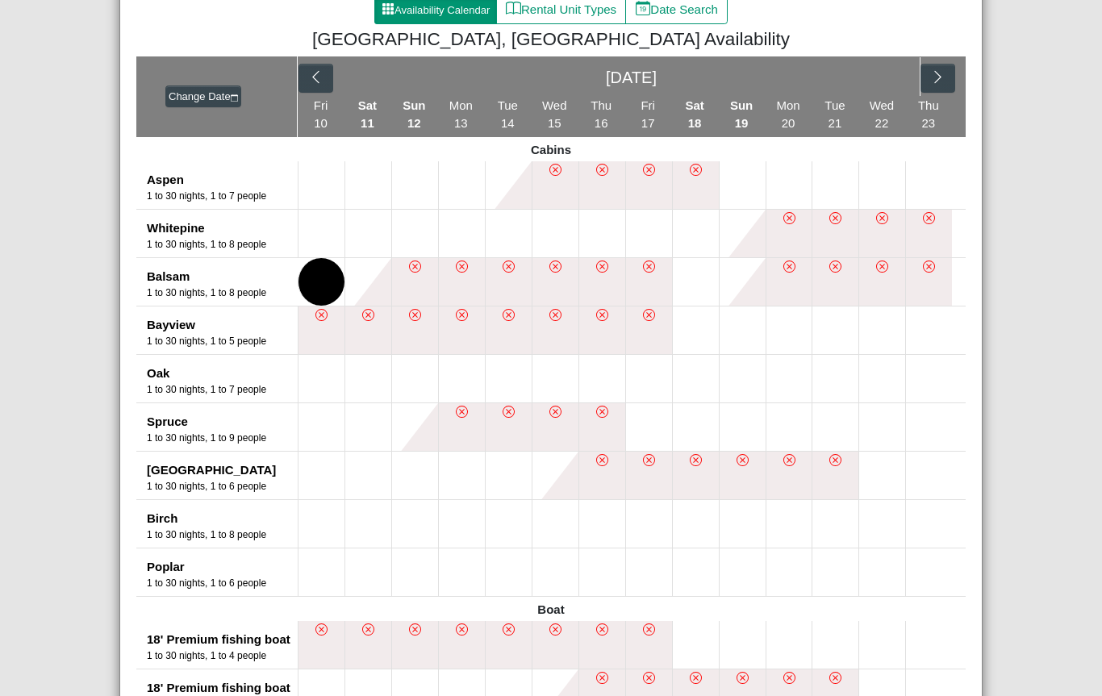
scroll to position [196, 0]
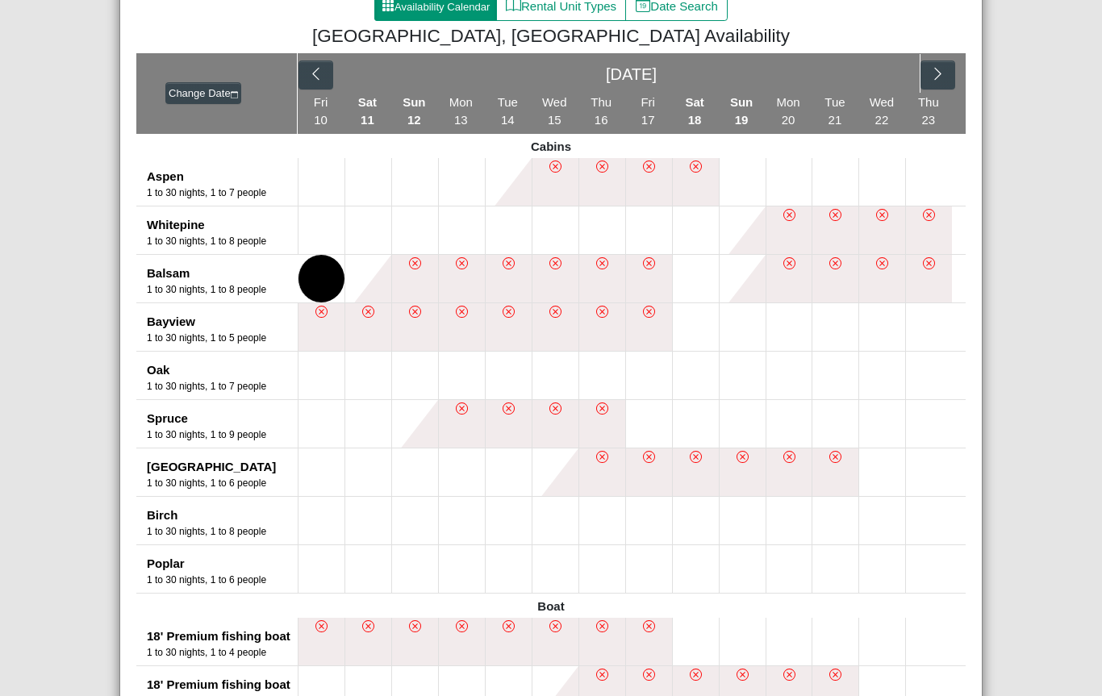
click at [318, 261] on button at bounding box center [321, 279] width 46 height 48
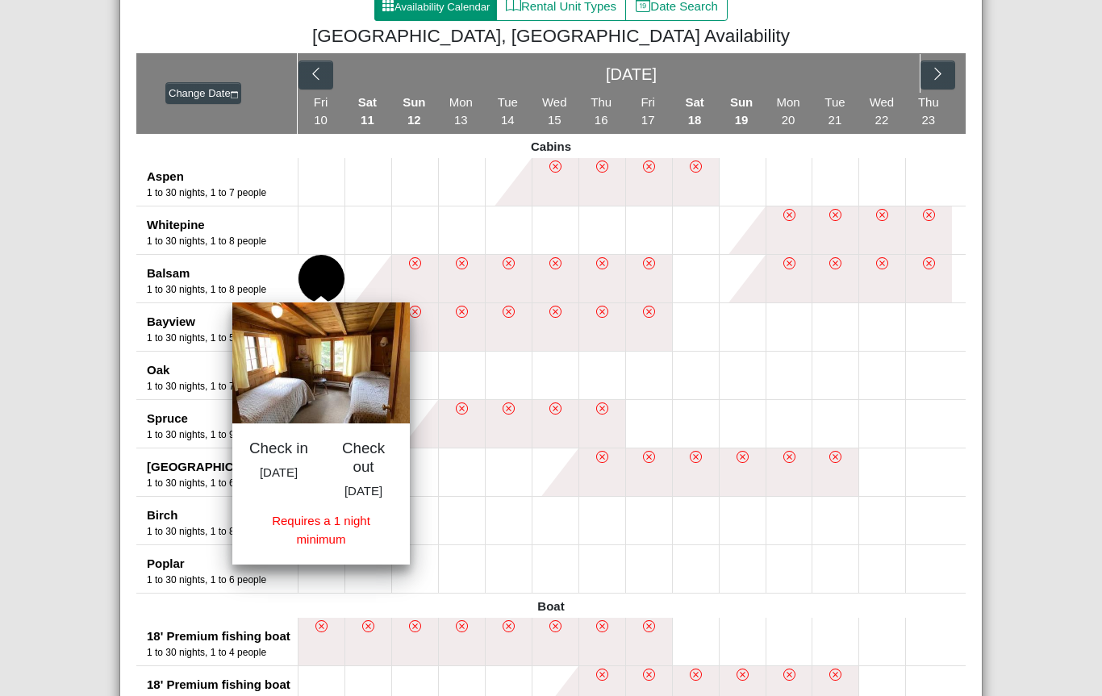
click at [262, 471] on p "Fri Jul 10, 2026" at bounding box center [278, 473] width 60 height 19
click at [264, 464] on p "Fri Jul 10, 2026" at bounding box center [278, 473] width 60 height 19
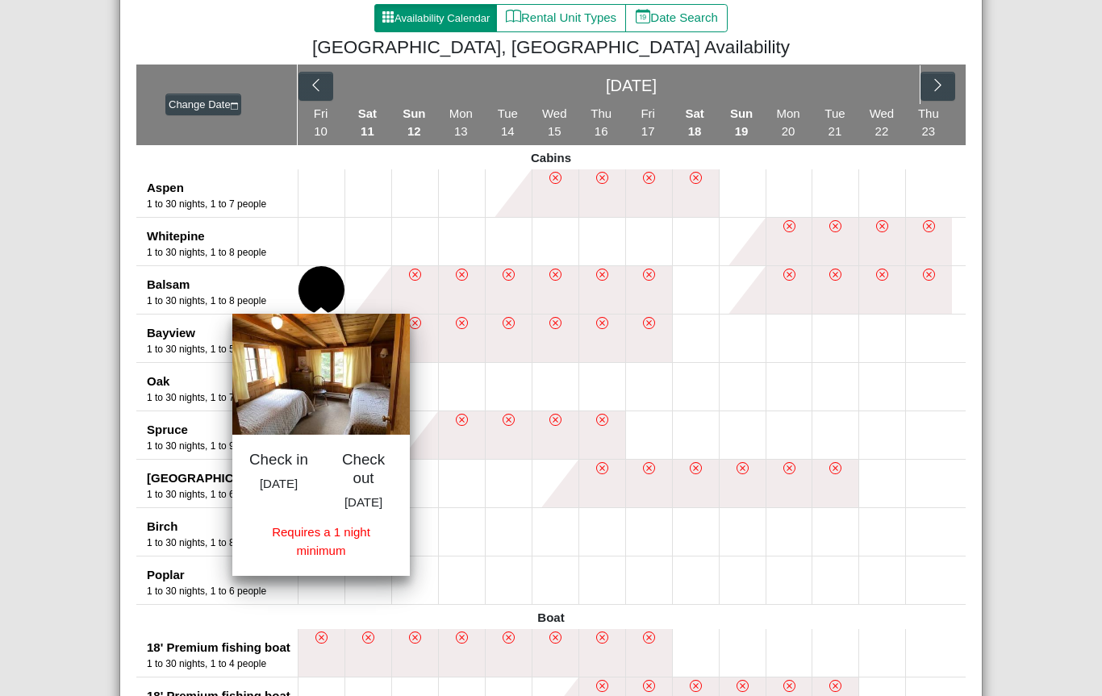
scroll to position [184, 0]
click at [933, 81] on icon "chevron right" at bounding box center [937, 85] width 15 height 15
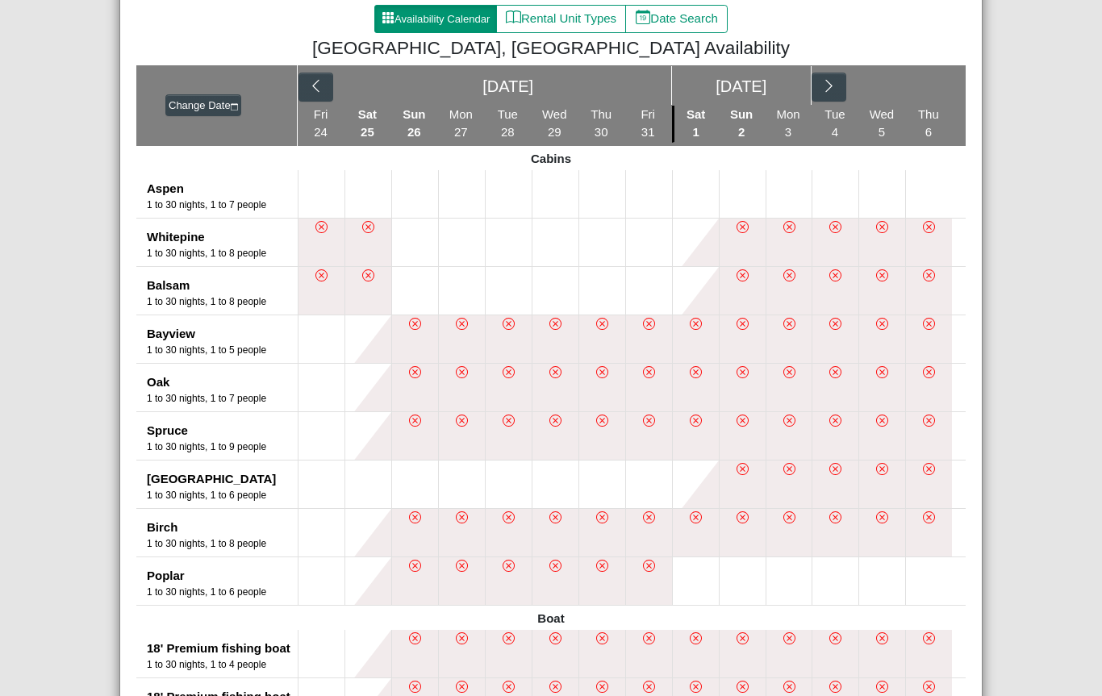
click at [311, 86] on icon "chevron left" at bounding box center [315, 85] width 15 height 15
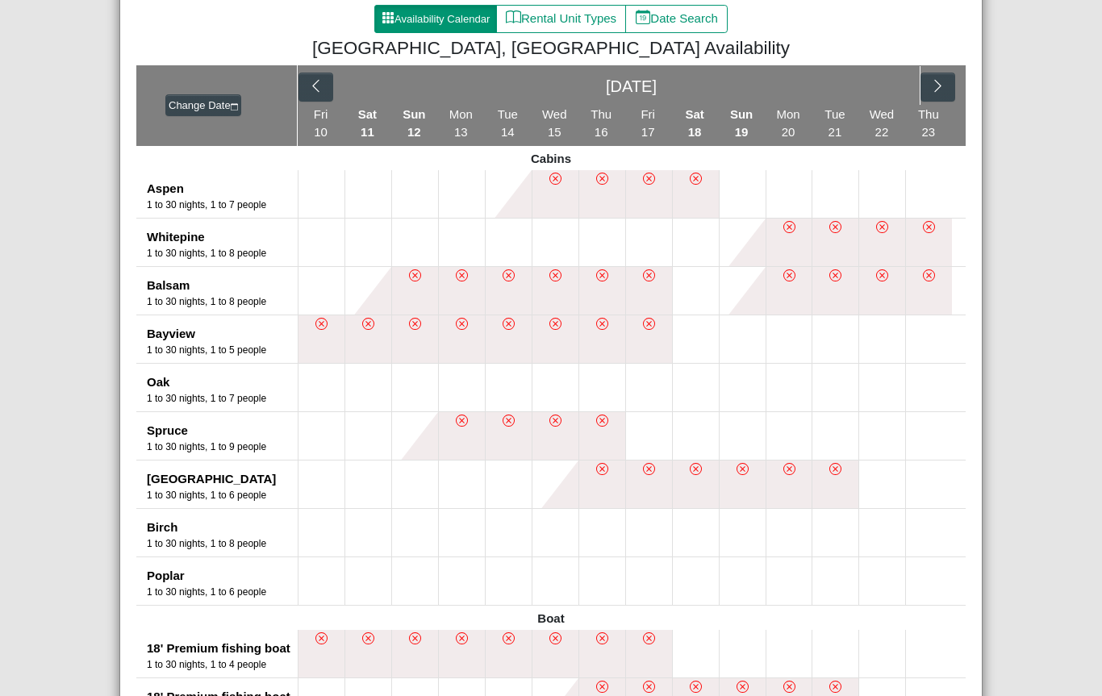
click at [309, 77] on button "button" at bounding box center [315, 87] width 35 height 29
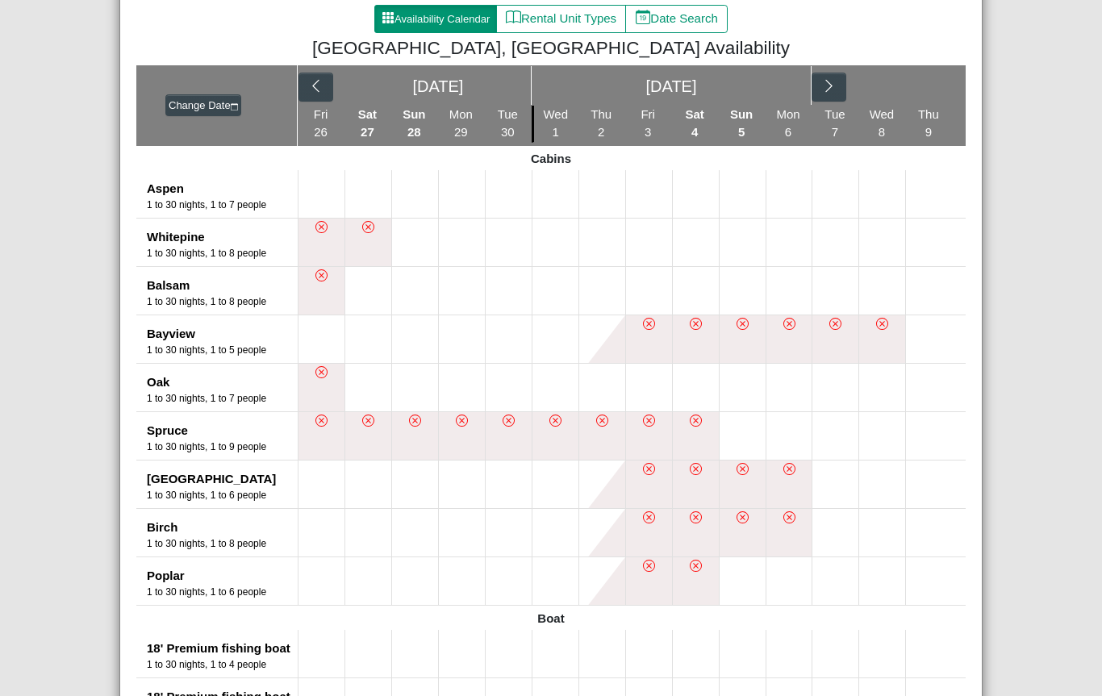
click at [510, 289] on button at bounding box center [509, 291] width 46 height 48
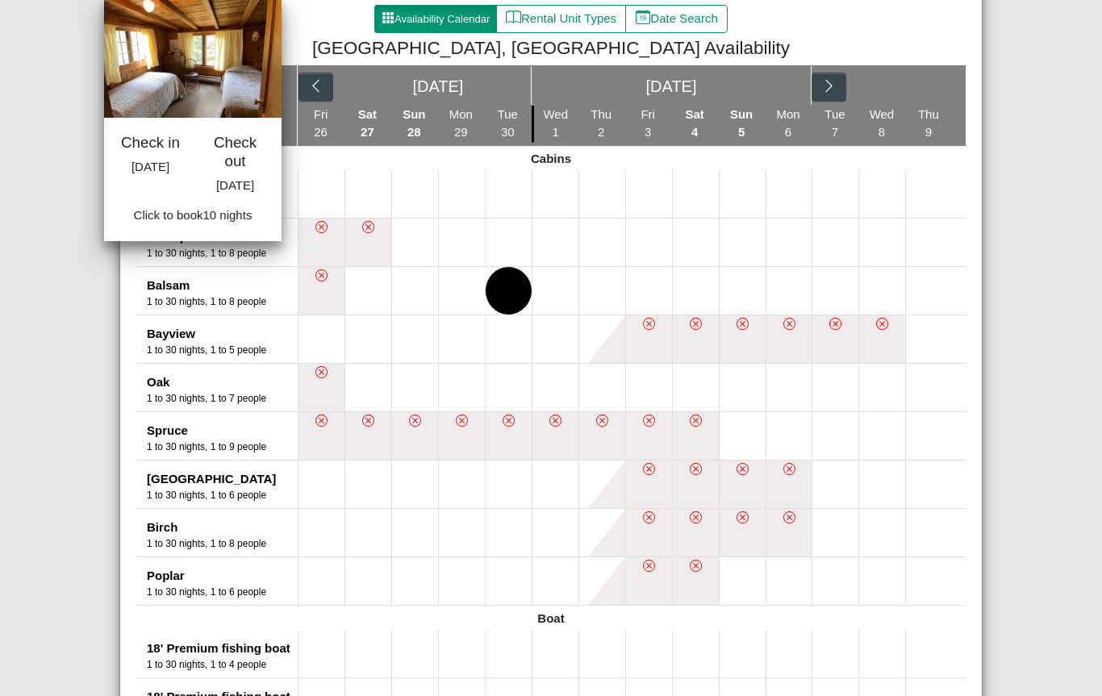
click at [544, 291] on button at bounding box center [555, 291] width 46 height 48
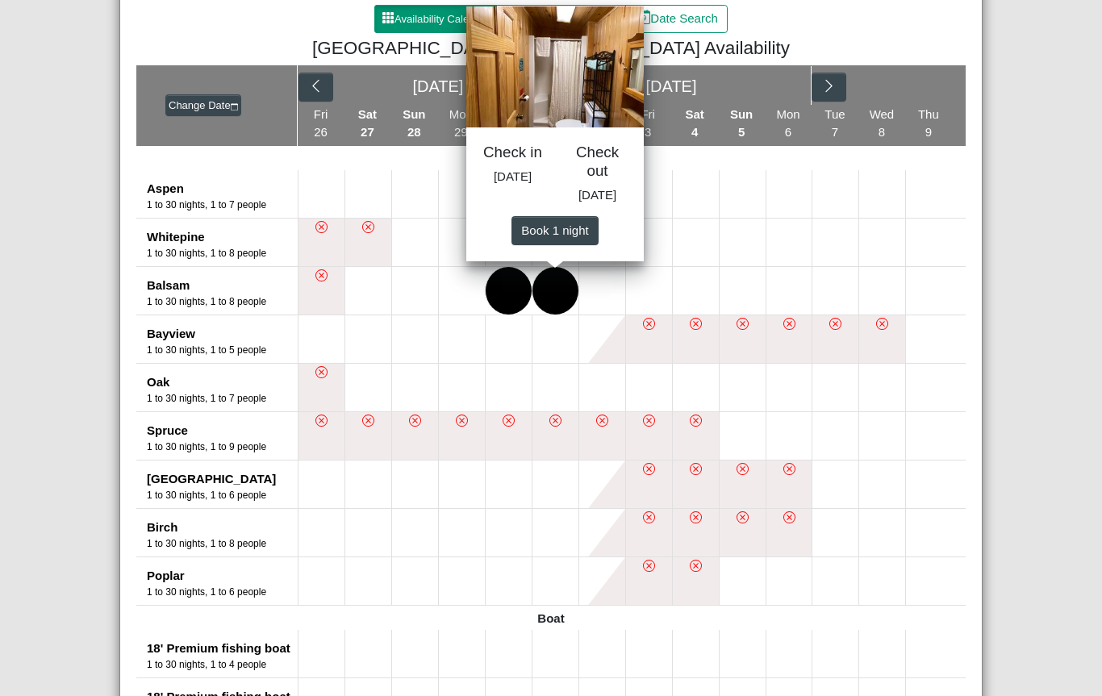
click at [595, 291] on button at bounding box center [602, 291] width 46 height 48
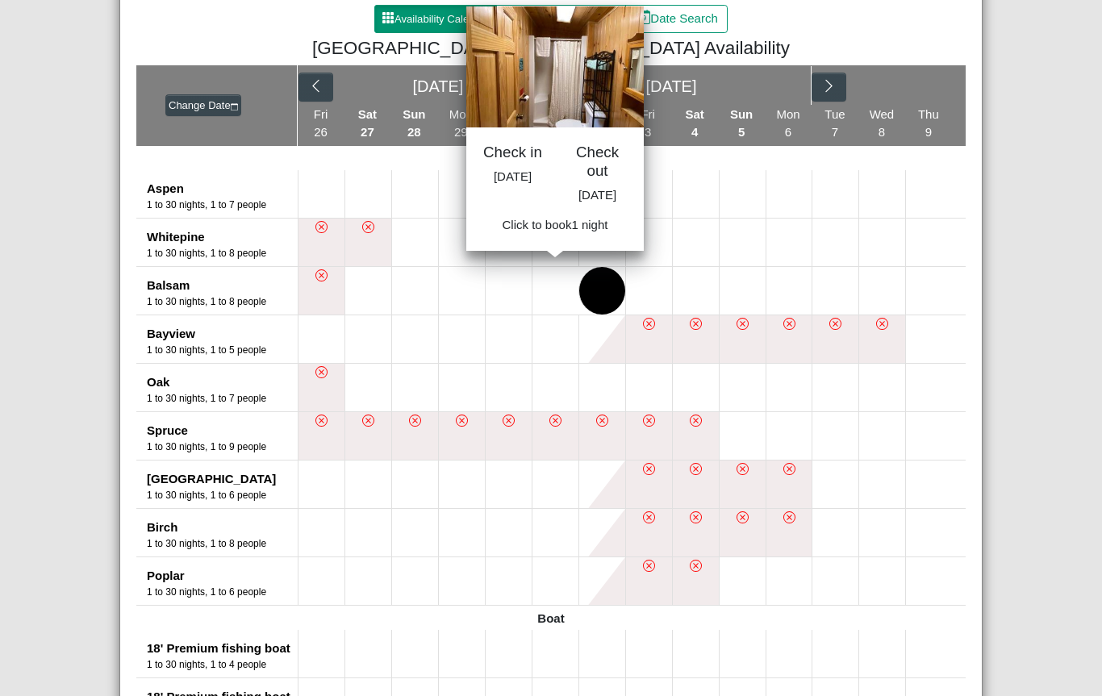
click at [503, 303] on button at bounding box center [509, 291] width 46 height 48
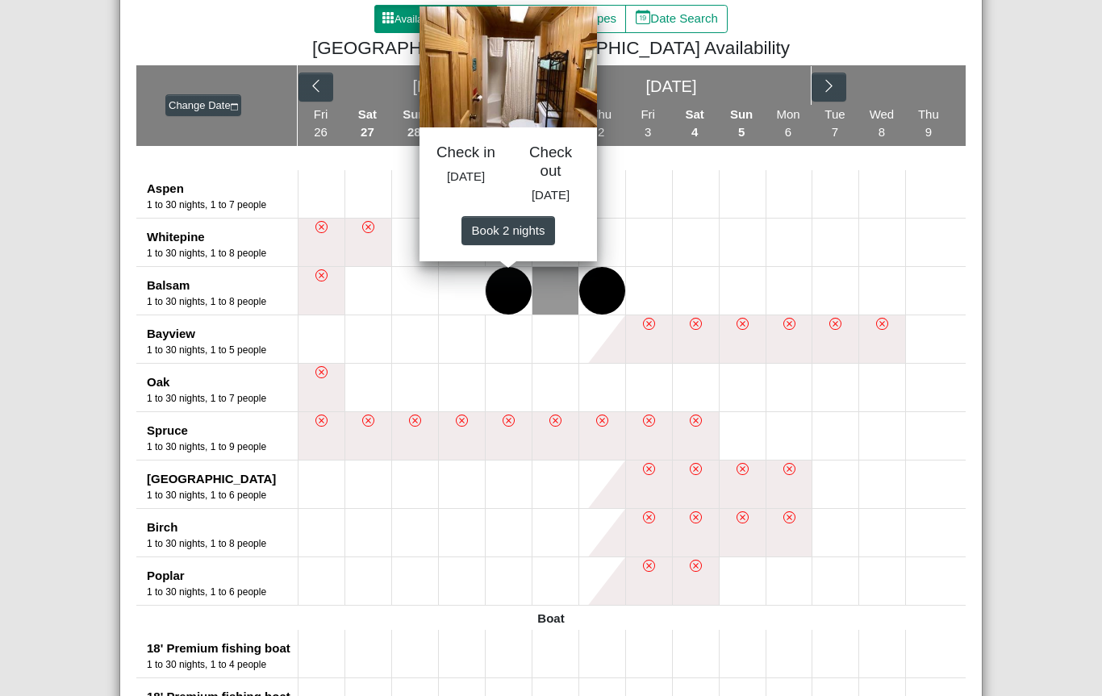
click at [636, 298] on button at bounding box center [649, 291] width 46 height 48
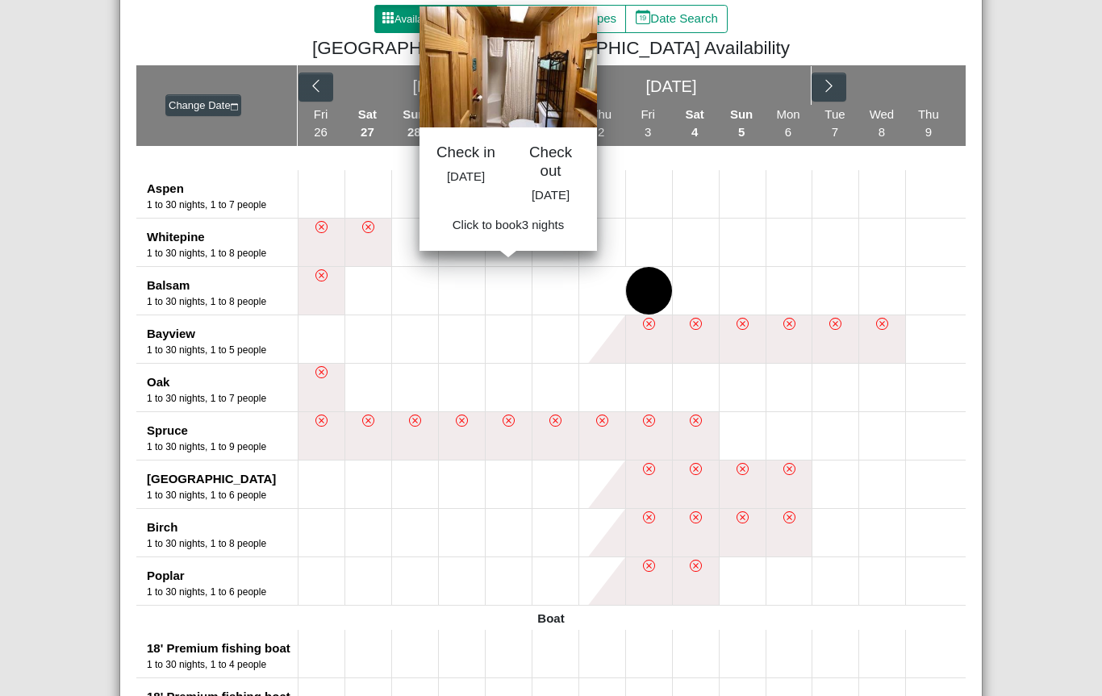
click at [495, 298] on button at bounding box center [509, 291] width 46 height 48
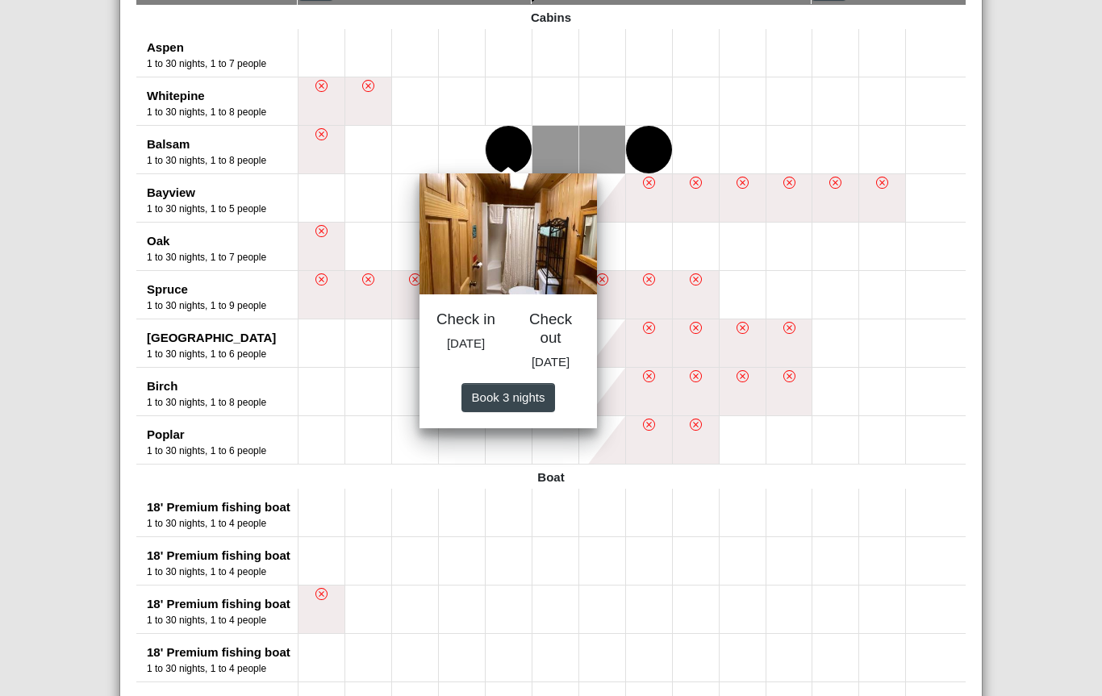
click at [493, 403] on span "Book 3 night s" at bounding box center [508, 397] width 73 height 14
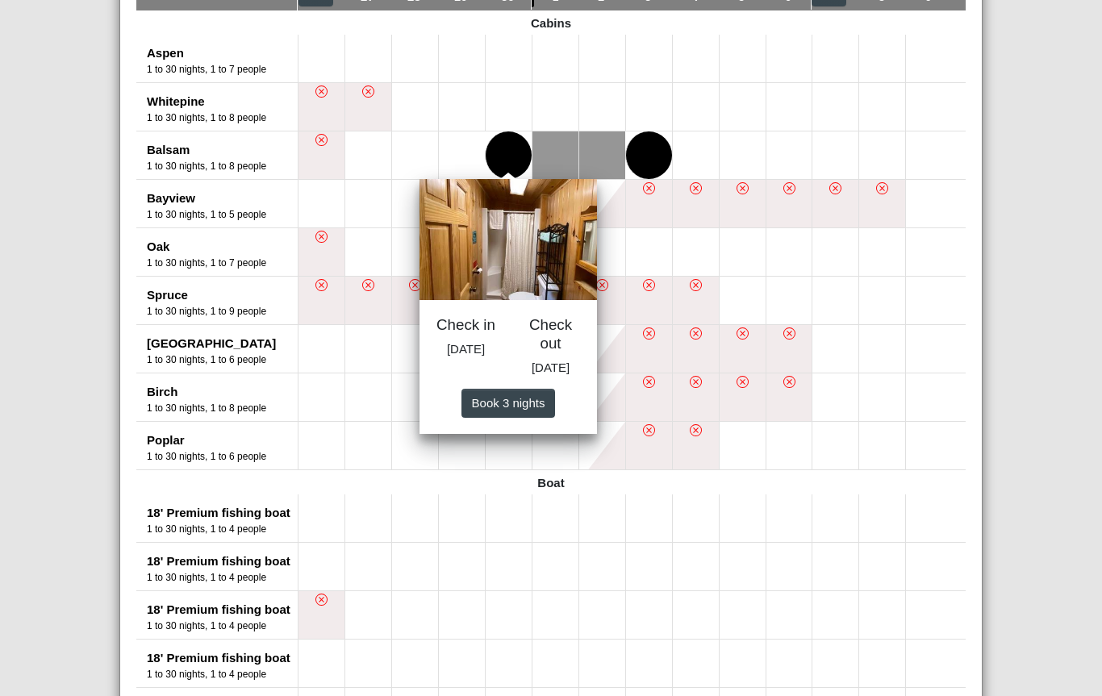
select select "*"
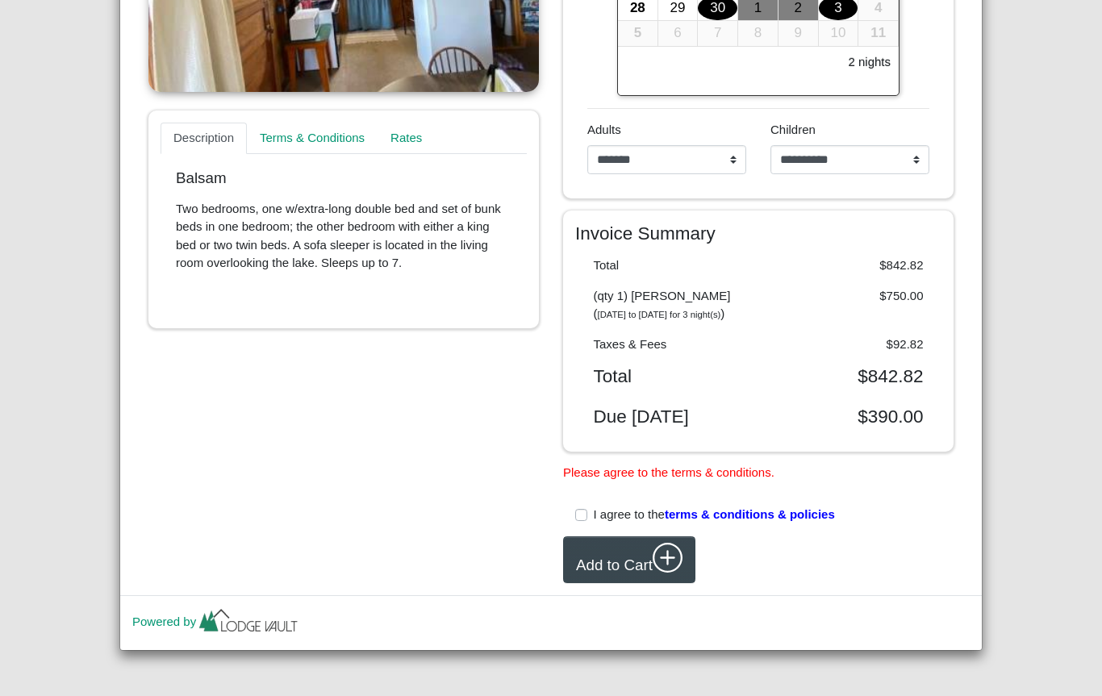
scroll to position [480, 0]
click at [599, 554] on button "Add to Cart" at bounding box center [629, 560] width 132 height 48
click at [658, 564] on icon "plus circle" at bounding box center [668, 558] width 31 height 31
click at [594, 511] on label "I agree to the terms & conditions & policies" at bounding box center [714, 515] width 241 height 19
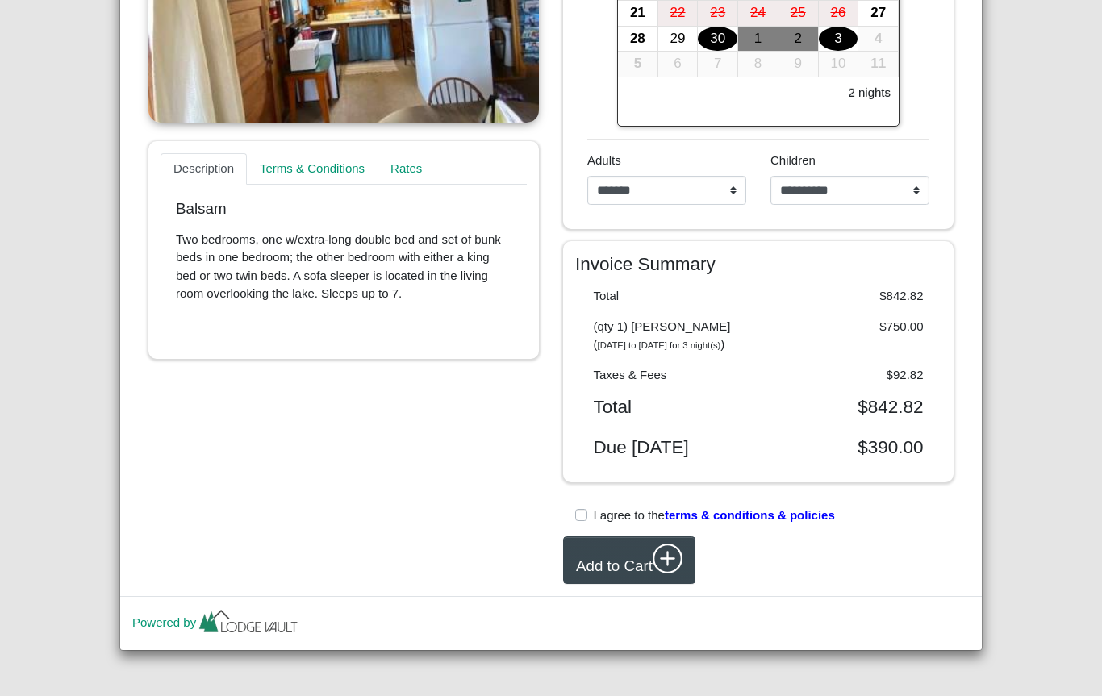
click at [660, 565] on icon "plus circle" at bounding box center [668, 559] width 31 height 31
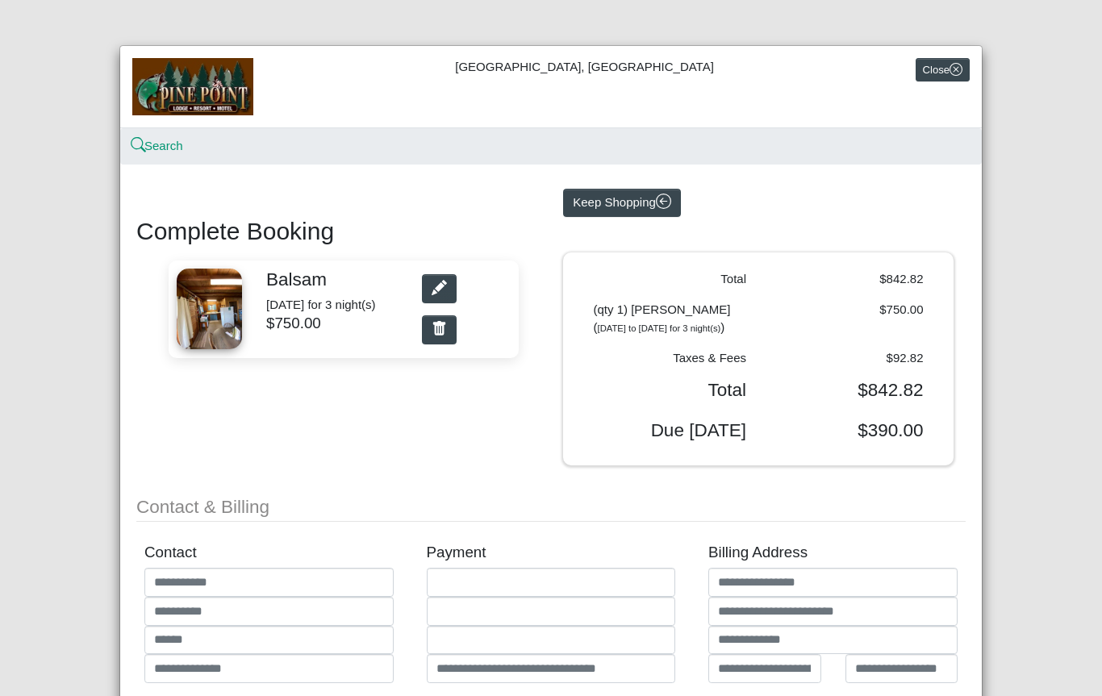
scroll to position [15, 0]
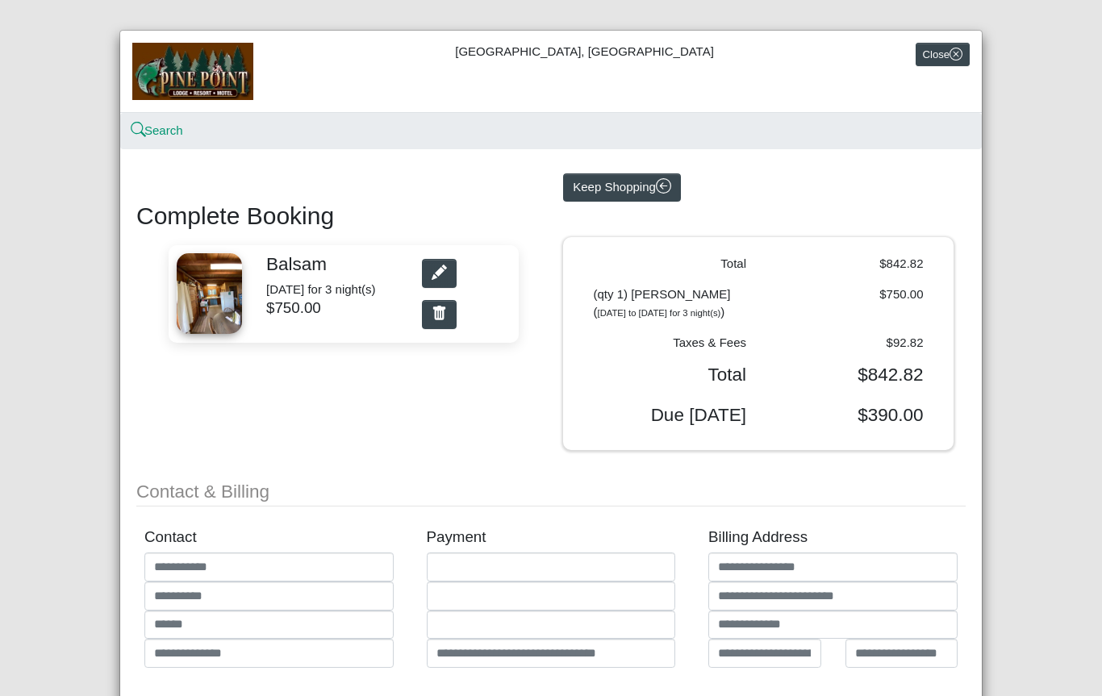
click at [172, 123] on link "Search" at bounding box center [157, 130] width 51 height 14
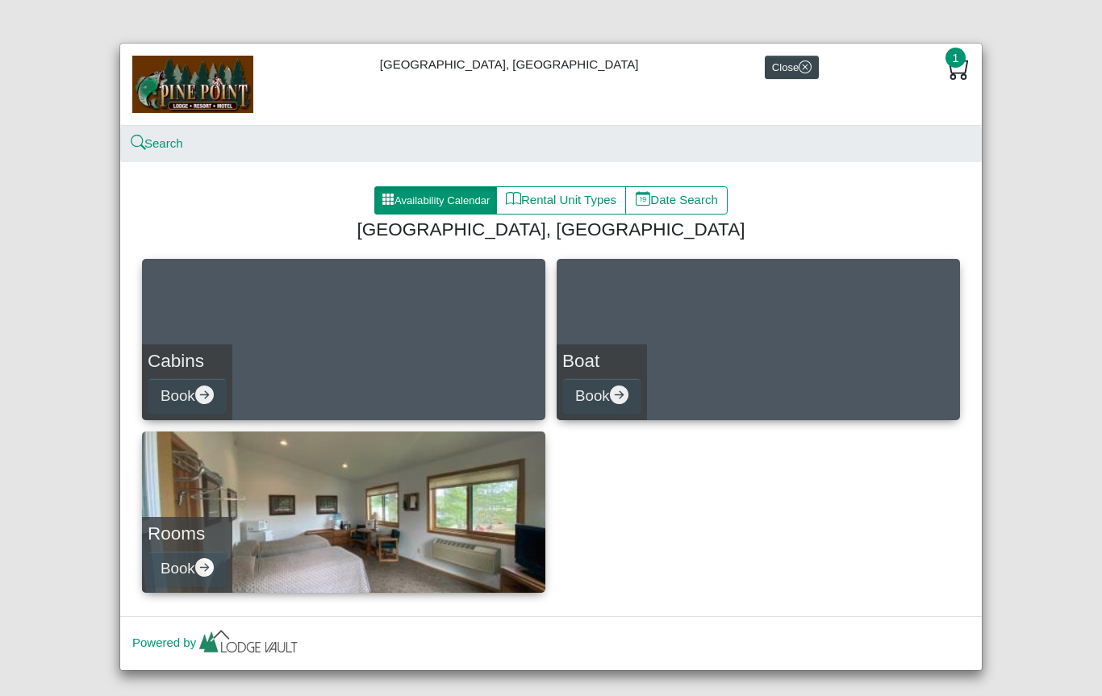
scroll to position [3, 0]
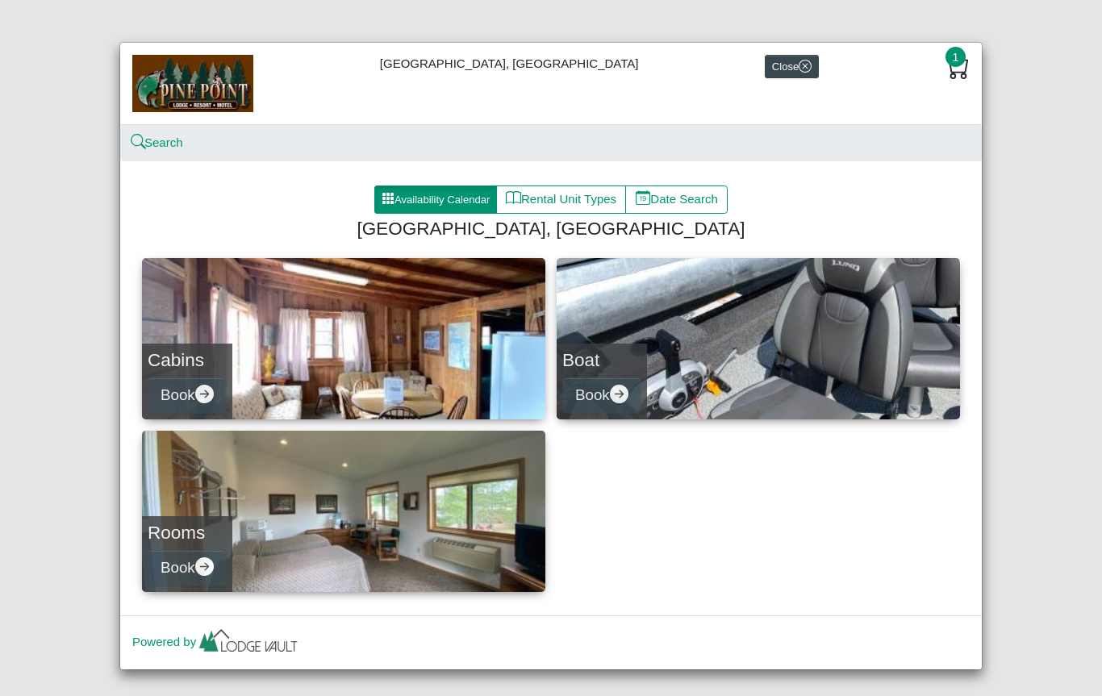
click at [589, 356] on h4 "Boat" at bounding box center [601, 360] width 79 height 22
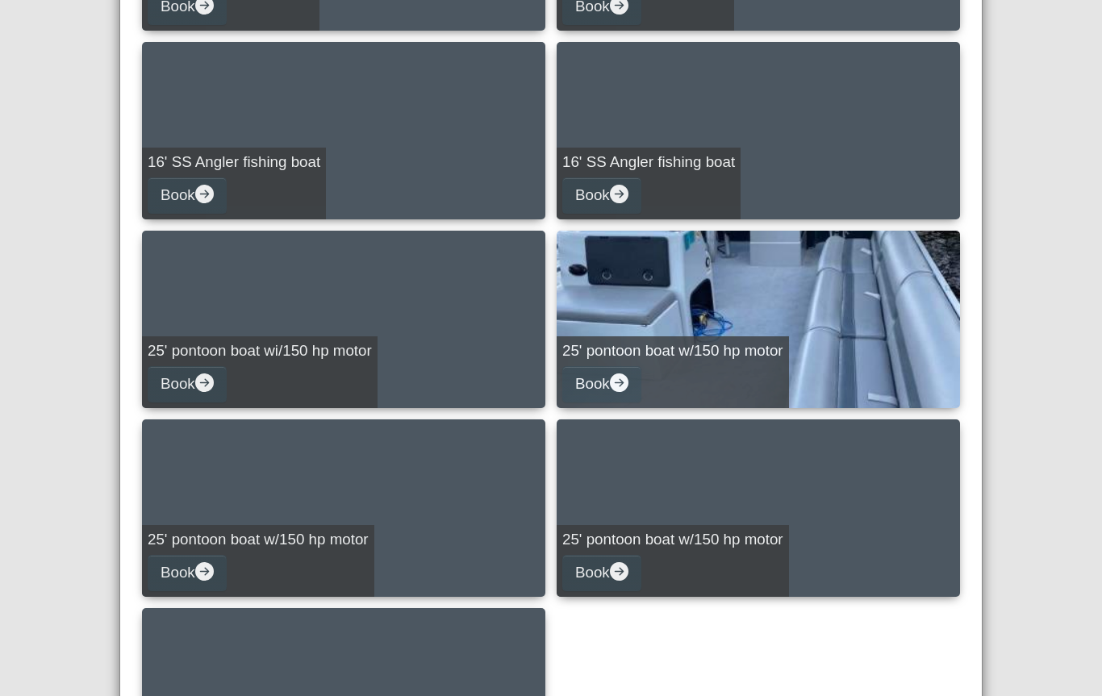
scroll to position [776, 0]
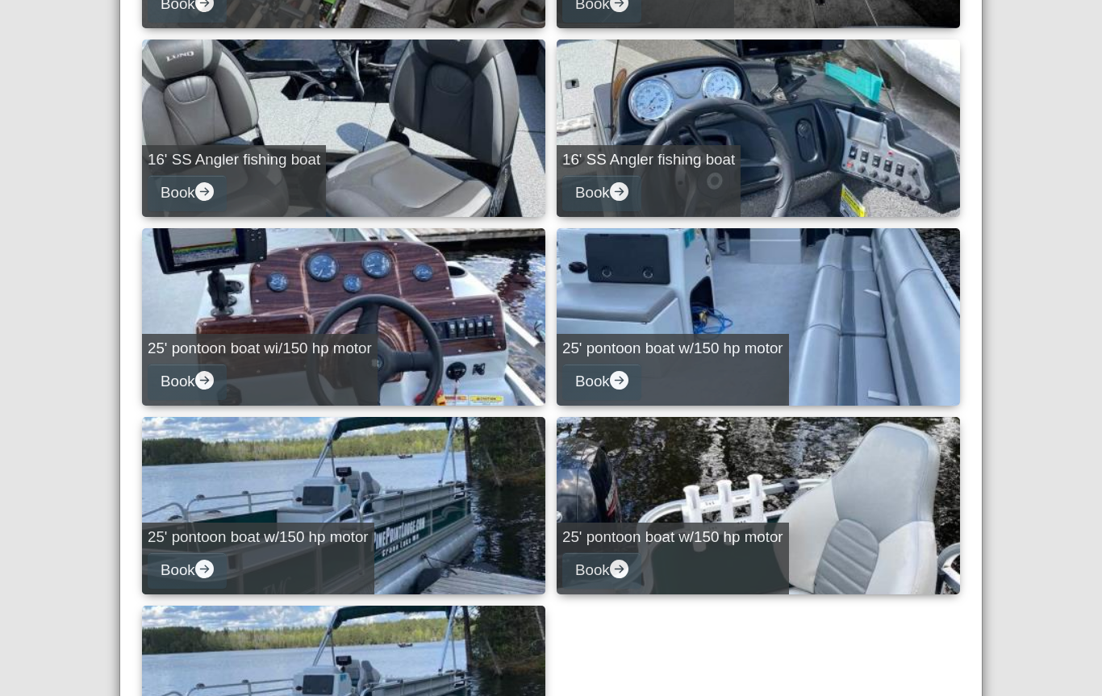
click at [609, 378] on button "Book" at bounding box center [601, 382] width 79 height 36
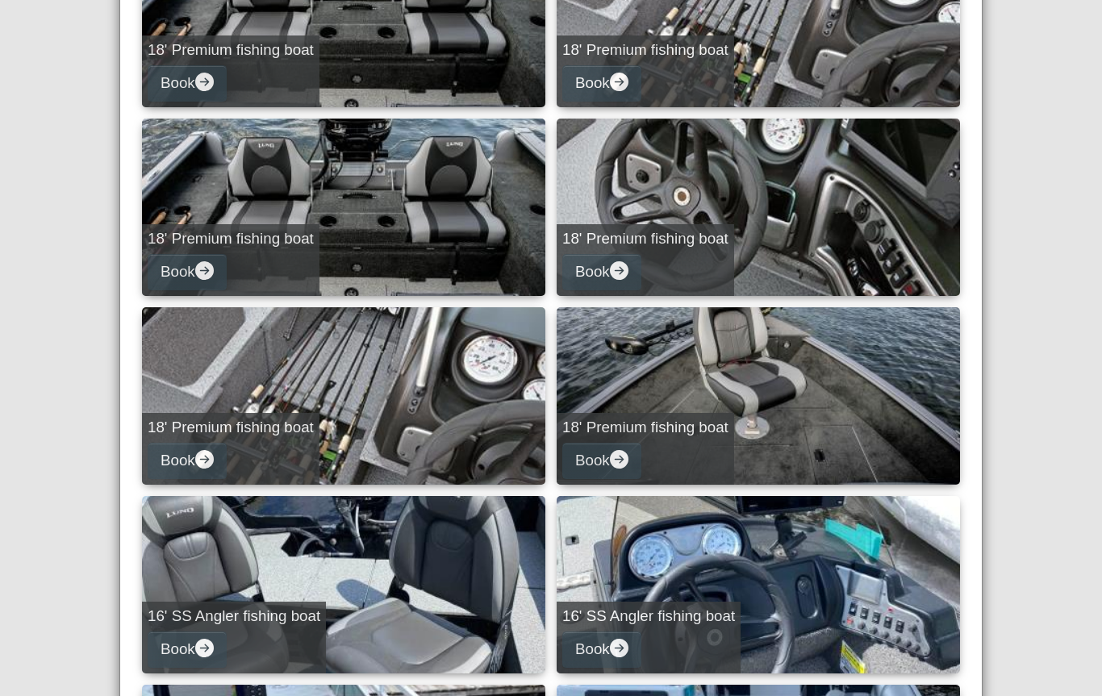
select select "*"
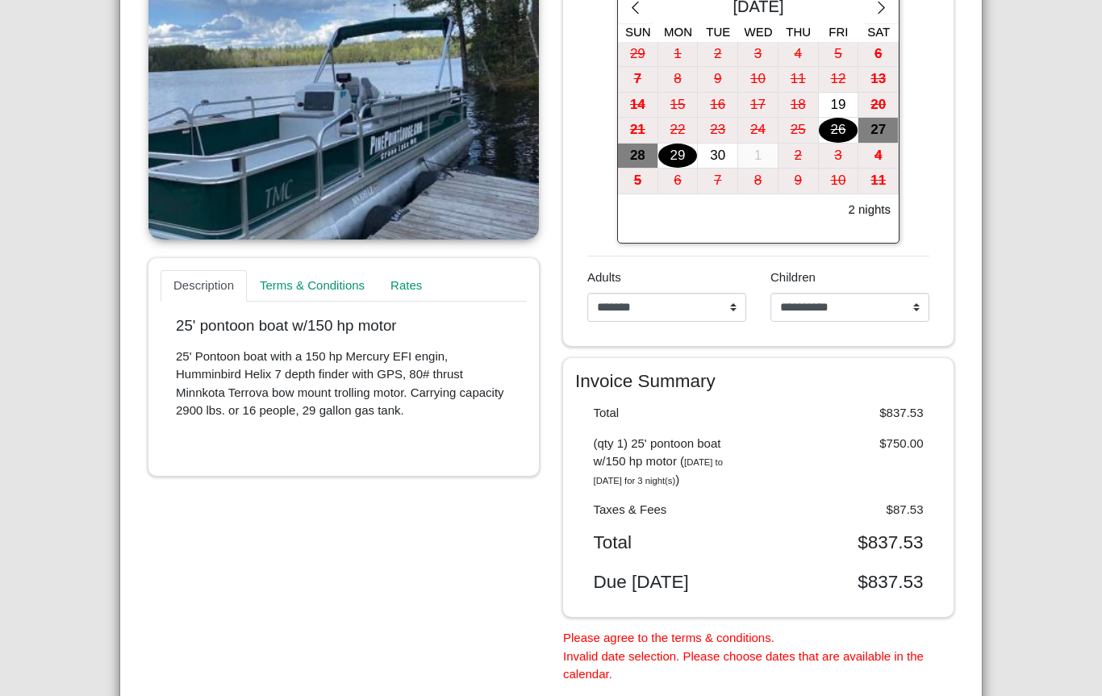
click at [882, 2] on icon "chevron right" at bounding box center [881, 7] width 15 height 15
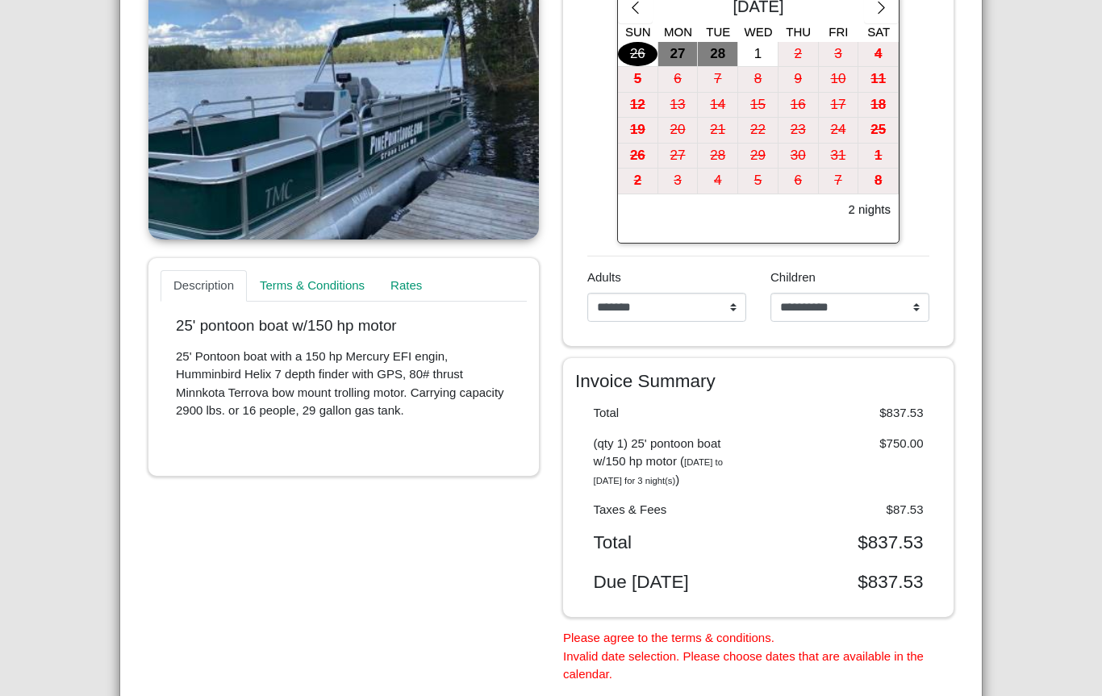
click at [871, 5] on button "button" at bounding box center [881, 8] width 35 height 29
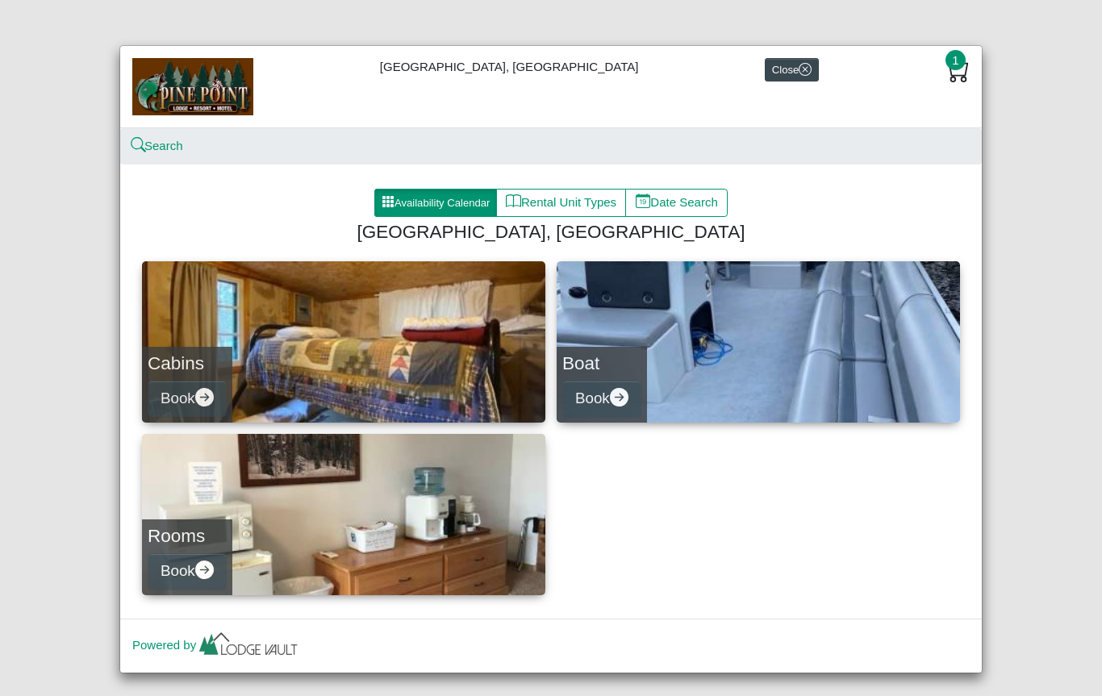
click at [911, 340] on link "Boat Book" at bounding box center [758, 341] width 403 height 161
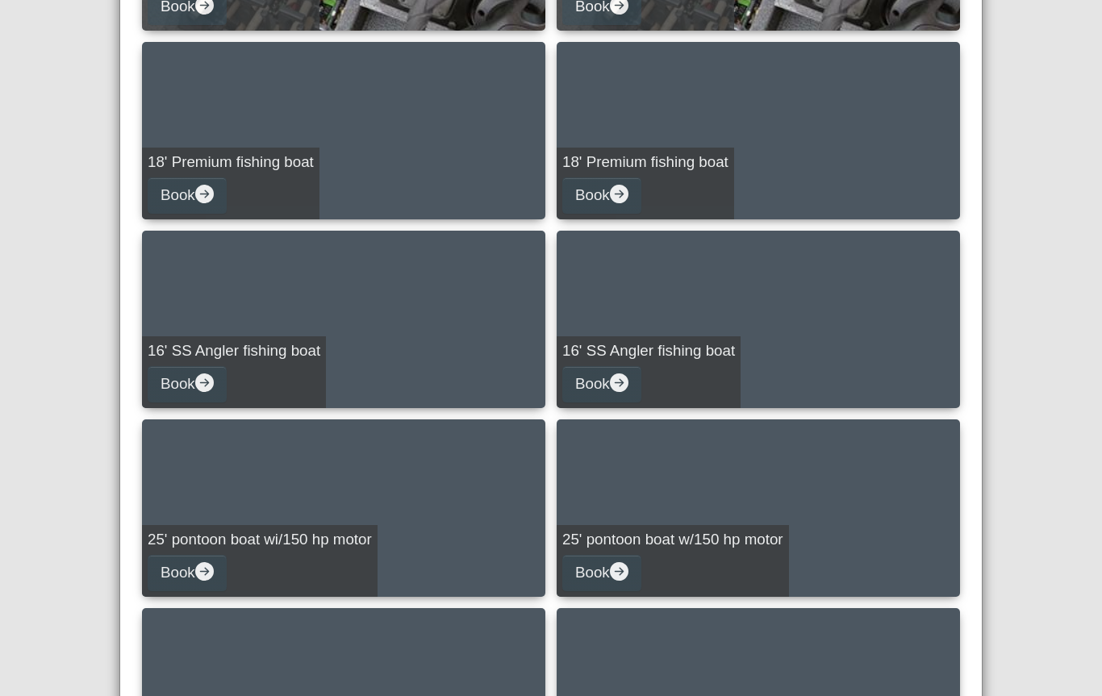
scroll to position [586, 0]
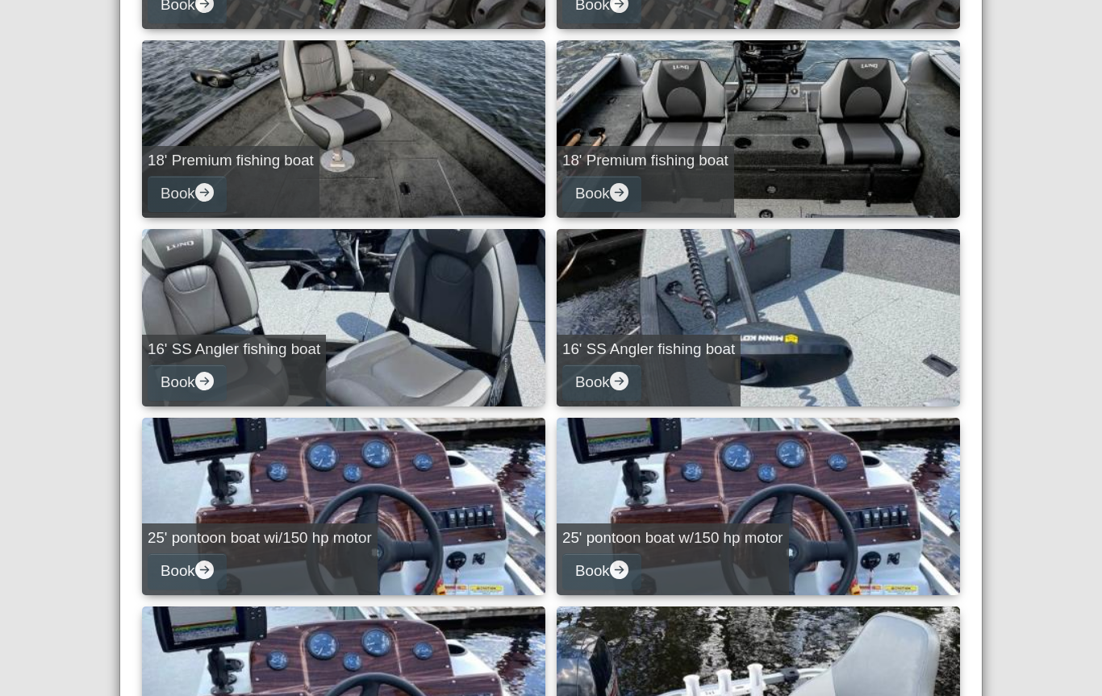
click at [174, 553] on button "Book" at bounding box center [187, 571] width 79 height 36
select select "*"
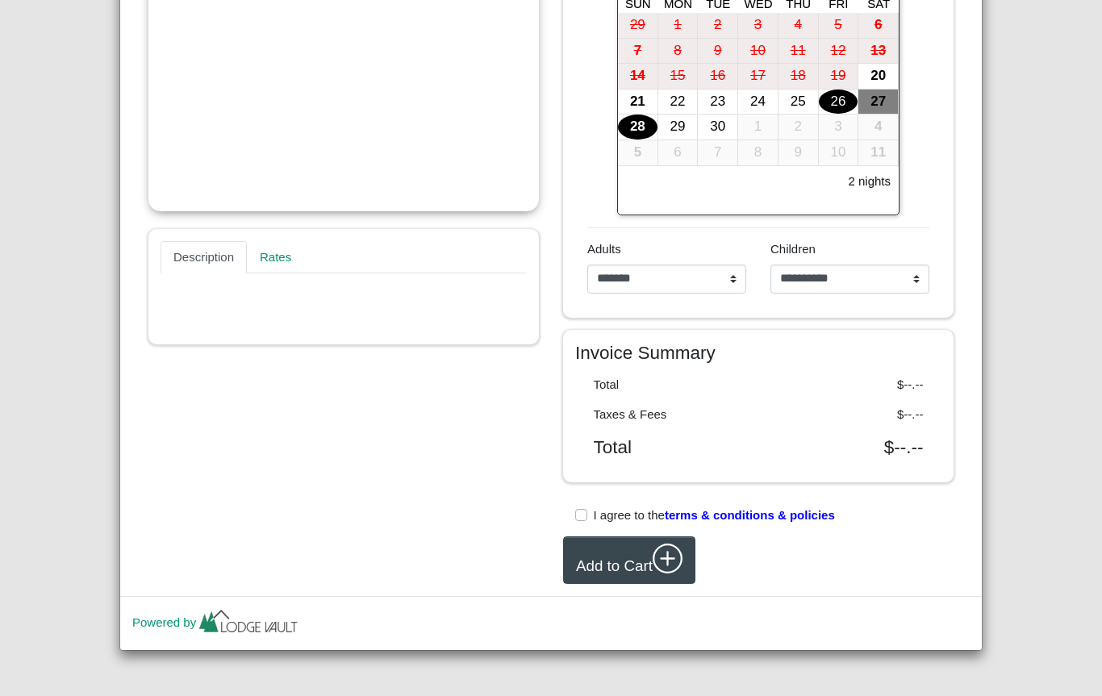
scroll to position [319, 0]
